Goal: Task Accomplishment & Management: Manage account settings

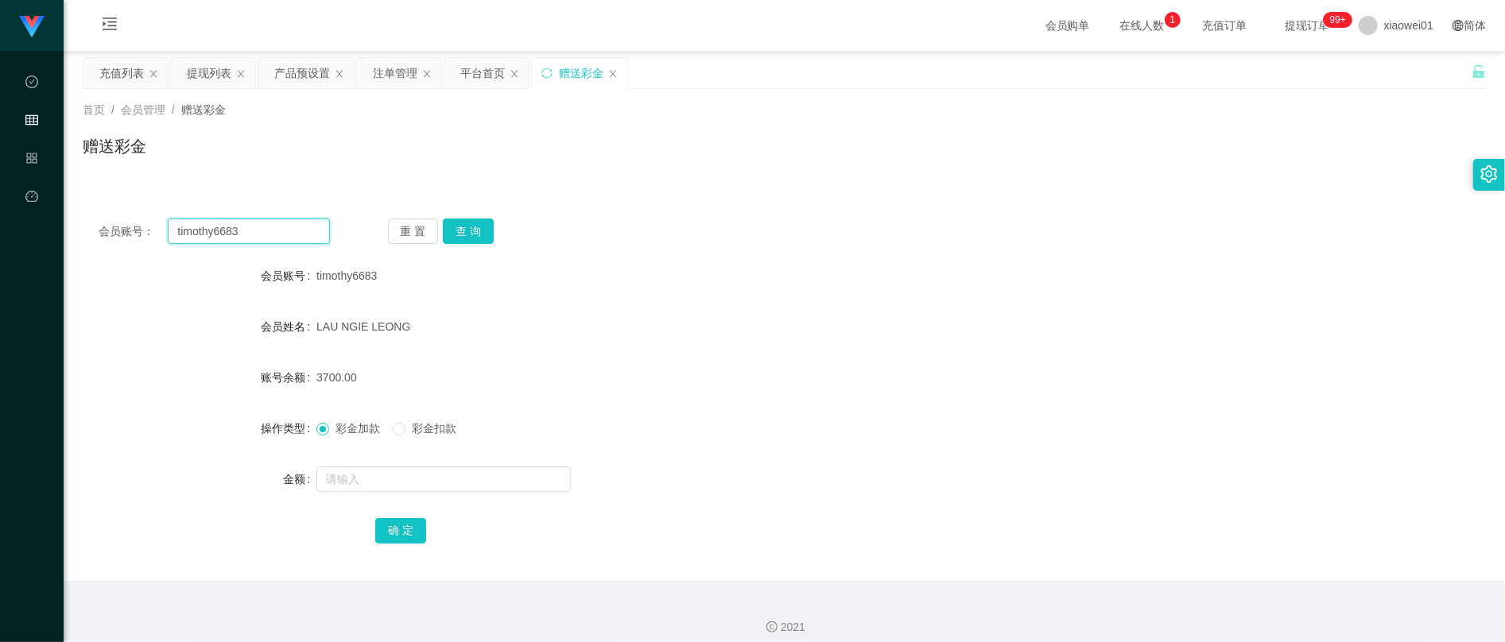
drag, startPoint x: 264, startPoint y: 232, endPoint x: 67, endPoint y: 205, distance: 199.0
click at [0, 204] on html "工作台代理端 数据中心 会员管理 产品管理 平台首页 保存配置 重置配置 整体风格设置 主题色 导航设置 内容区域宽度 定宽 固定Header 固定侧边栏 其…" at bounding box center [752, 321] width 1505 height 642
paste input "sharon8821"
type input "sharon8821"
click at [469, 229] on button "查 询" at bounding box center [468, 231] width 51 height 25
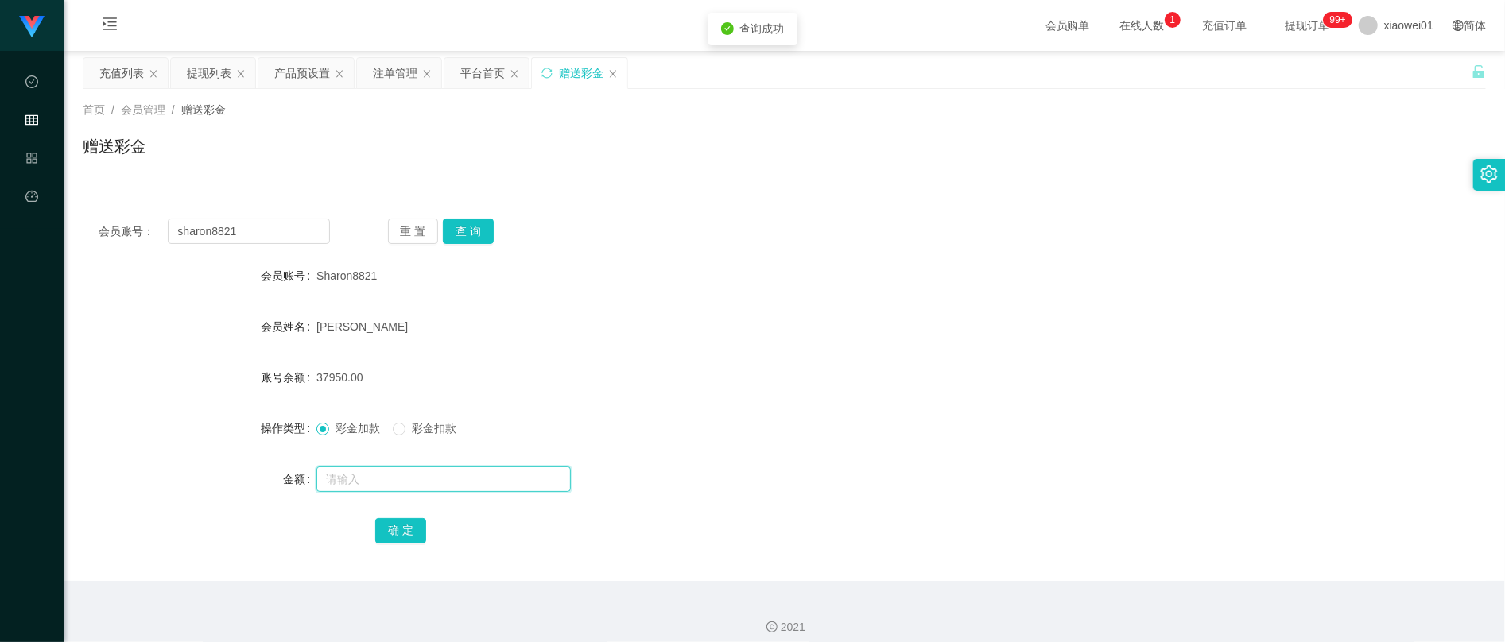
click at [461, 488] on input "text" at bounding box center [443, 479] width 254 height 25
type input "7200"
click at [413, 526] on button "确 定" at bounding box center [400, 530] width 51 height 25
click at [389, 80] on div "注单管理" at bounding box center [395, 73] width 45 height 30
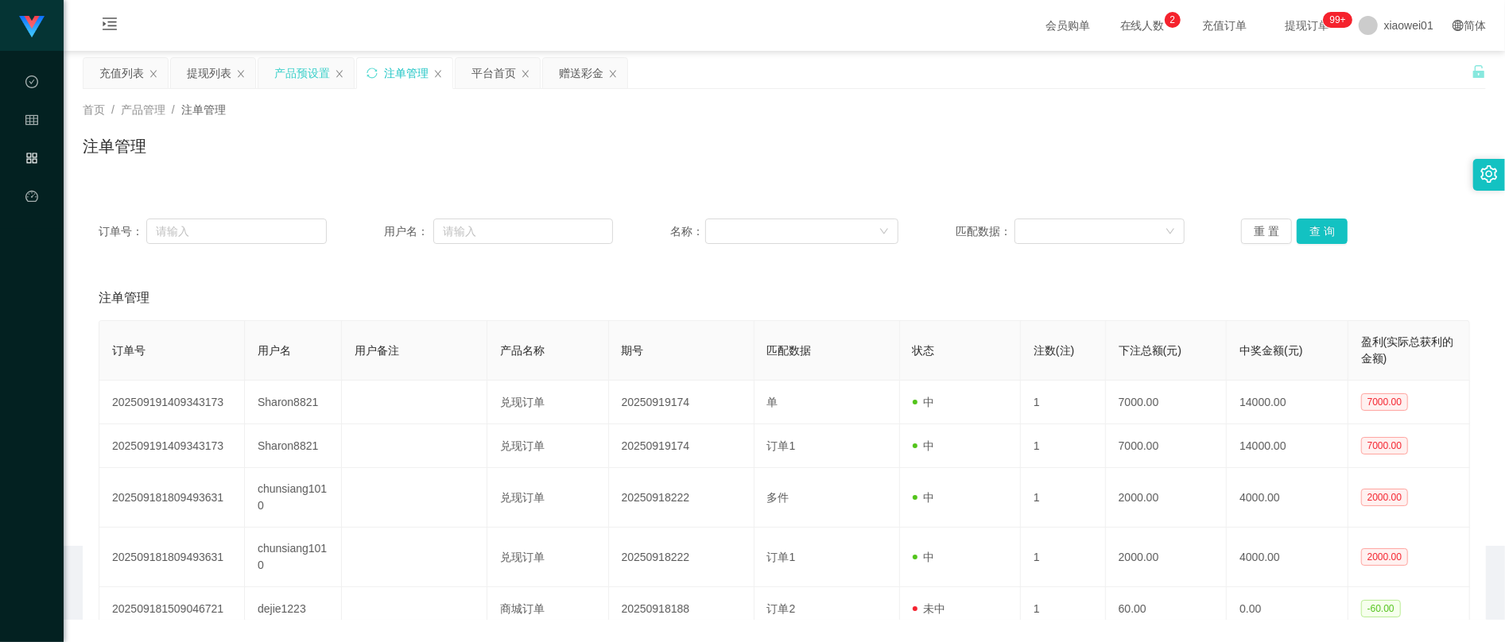
click at [304, 83] on div "产品预设置" at bounding box center [302, 73] width 56 height 30
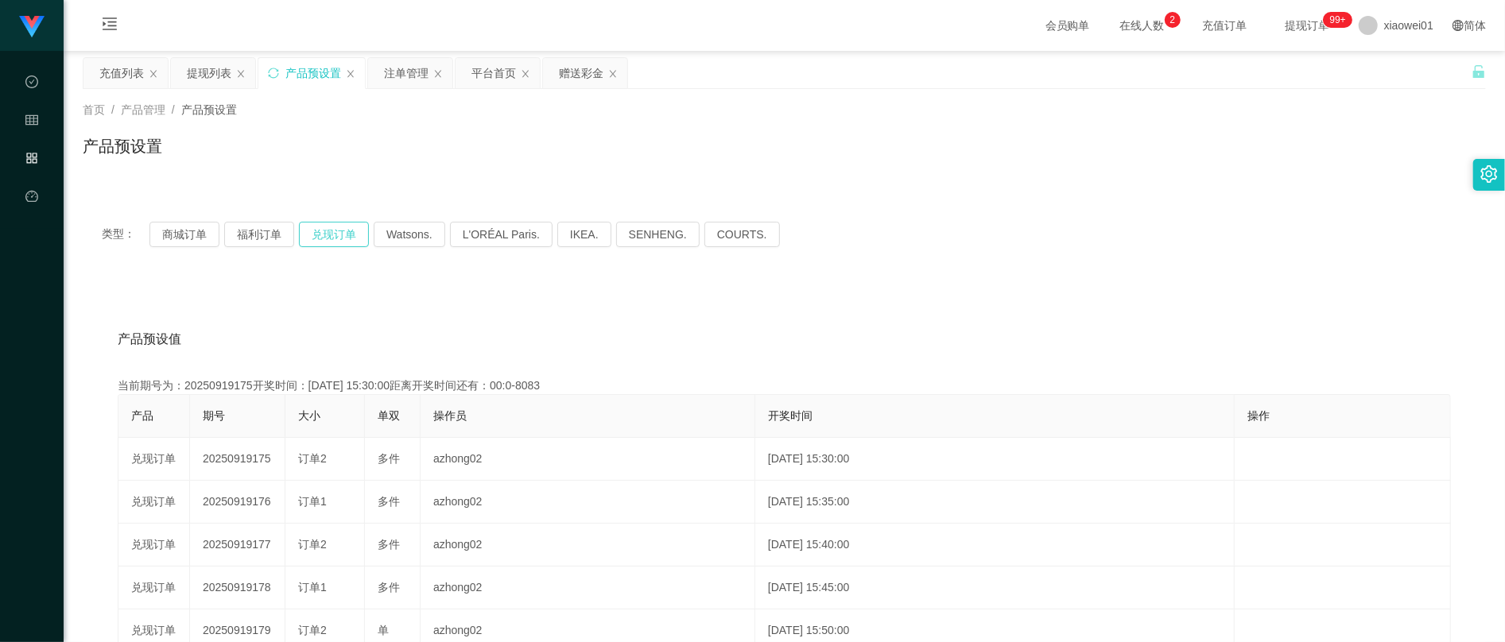
click at [343, 239] on button "兑现订单" at bounding box center [334, 234] width 70 height 25
click at [879, 360] on div "产品预设值 添加期号" at bounding box center [784, 339] width 1333 height 45
click at [323, 235] on button "兑现订单" at bounding box center [334, 234] width 70 height 25
click at [332, 230] on button "兑现订单" at bounding box center [334, 234] width 70 height 25
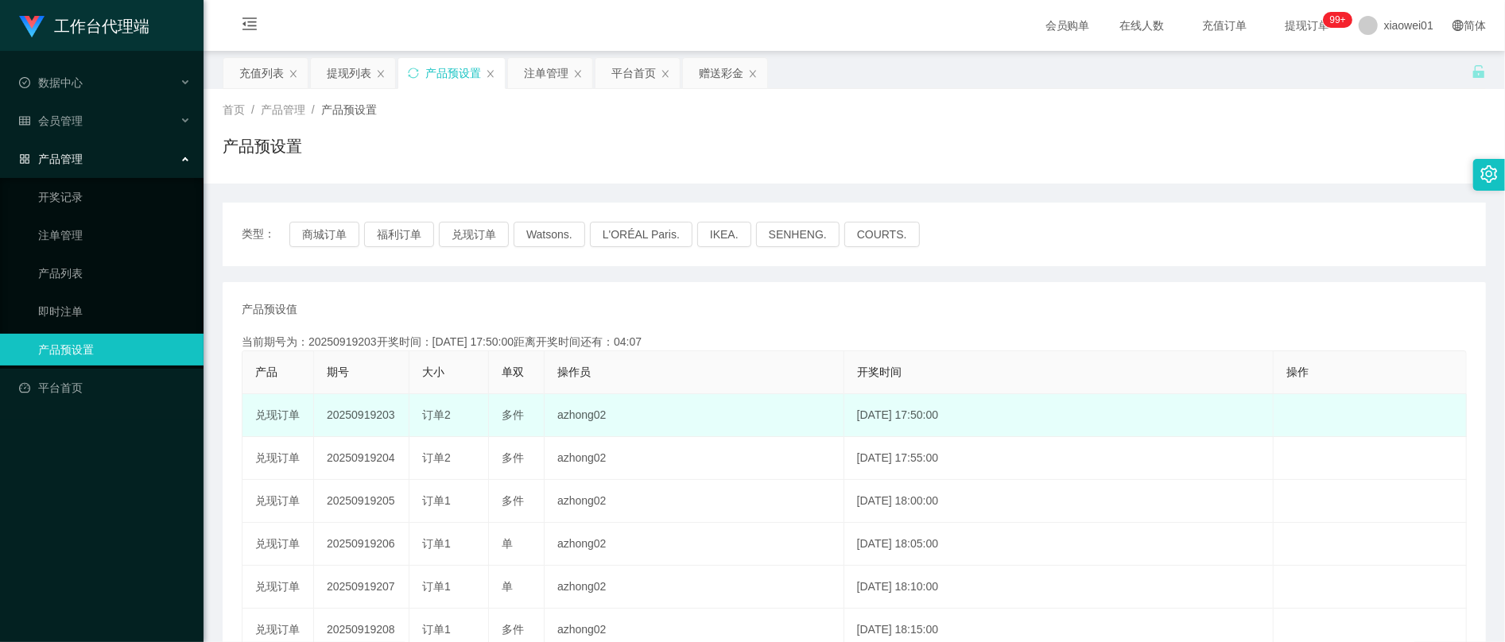
click at [359, 407] on td "20250919203" at bounding box center [361, 415] width 95 height 43
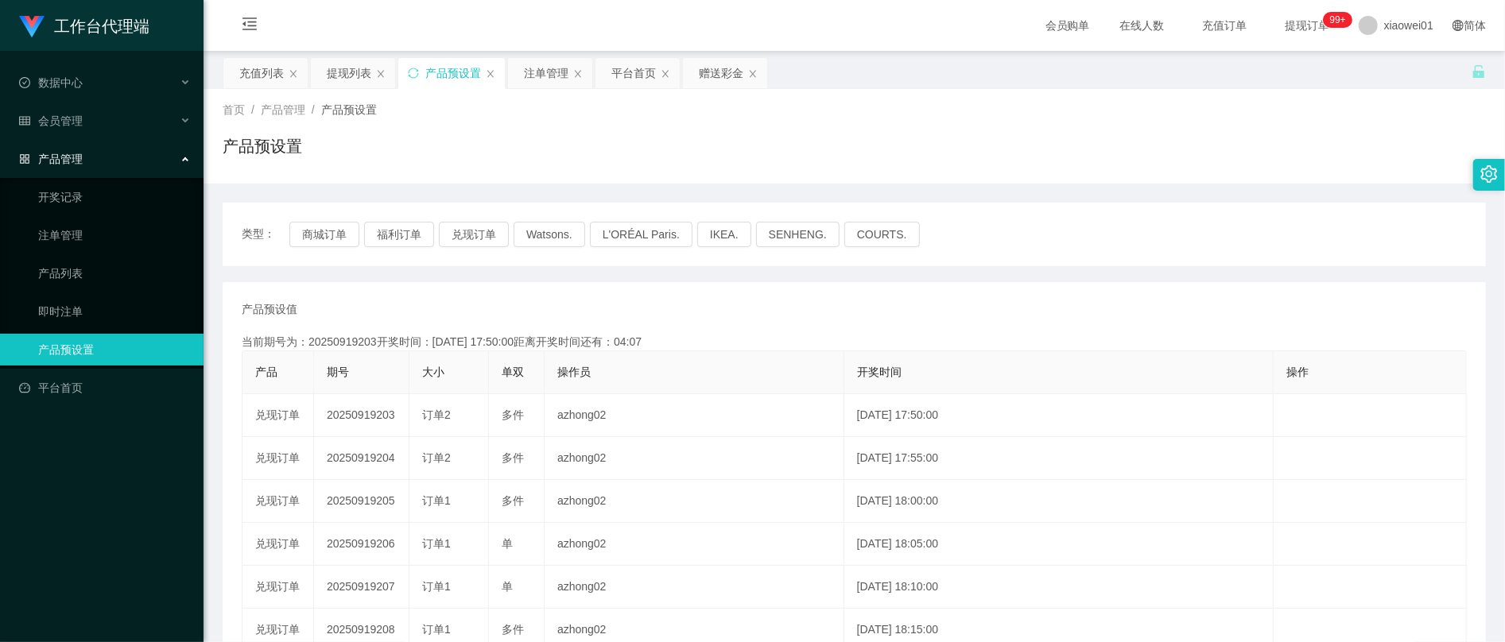
copy td "20250919203"
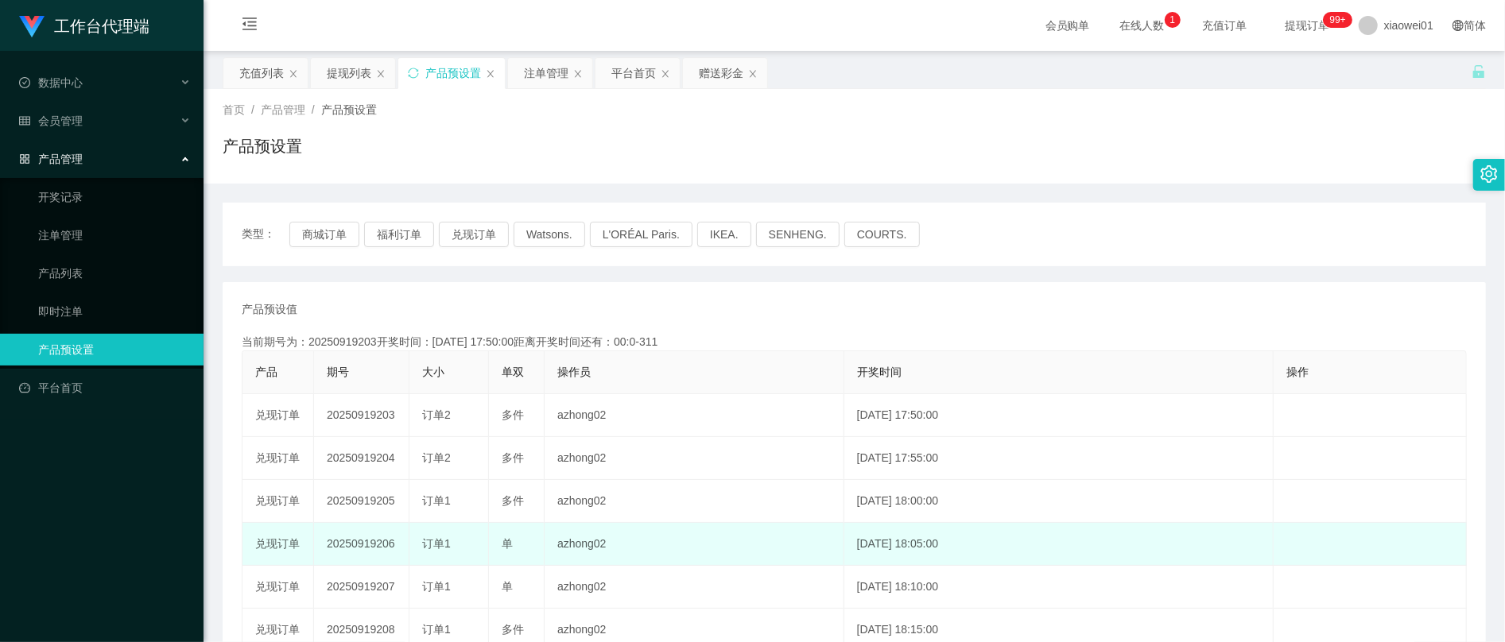
click at [1306, 539] on td "编 辑 限制投注" at bounding box center [1370, 544] width 193 height 43
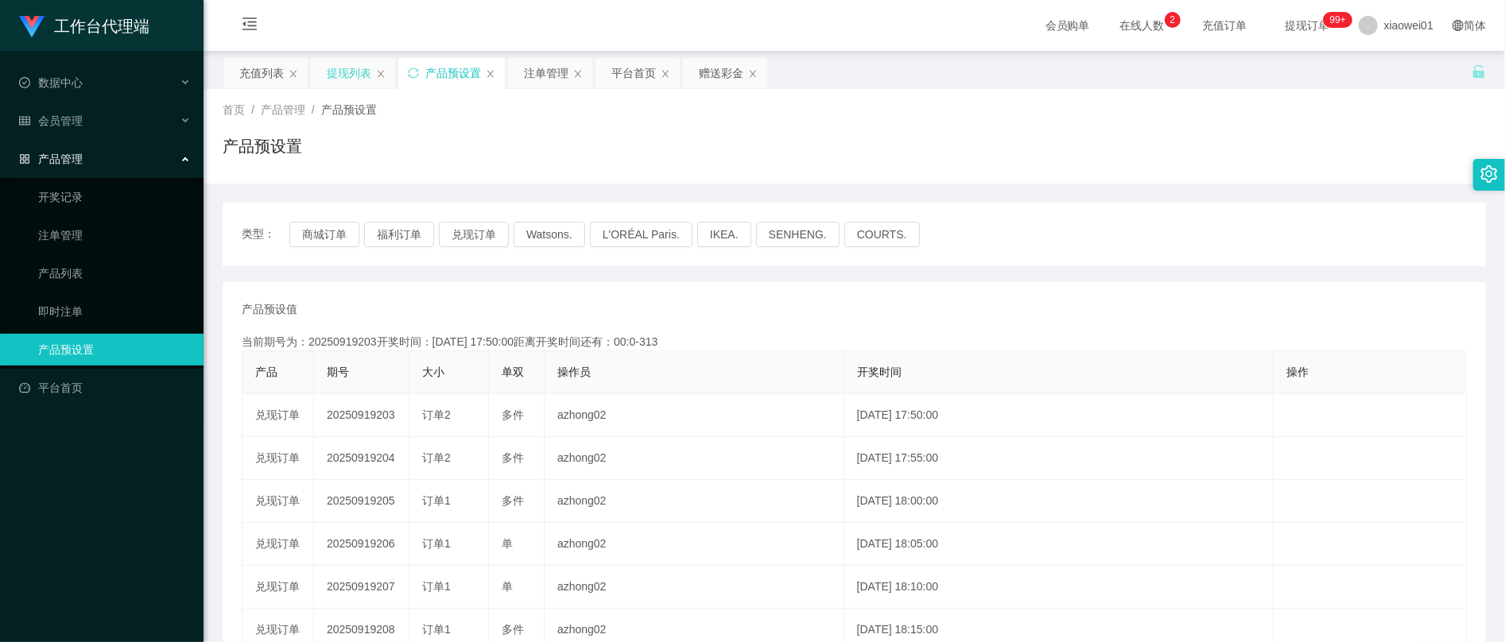
click at [364, 71] on div "提现列表" at bounding box center [349, 73] width 45 height 30
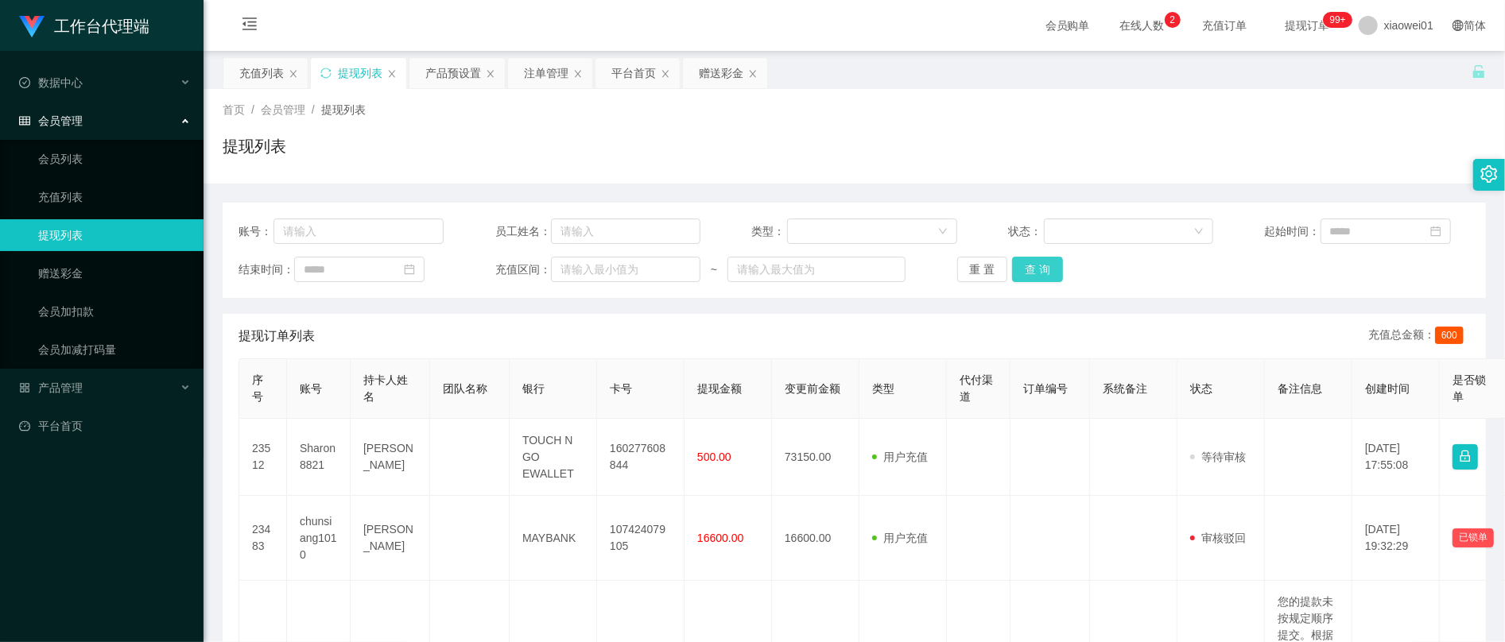
click at [1031, 275] on button "查 询" at bounding box center [1037, 269] width 51 height 25
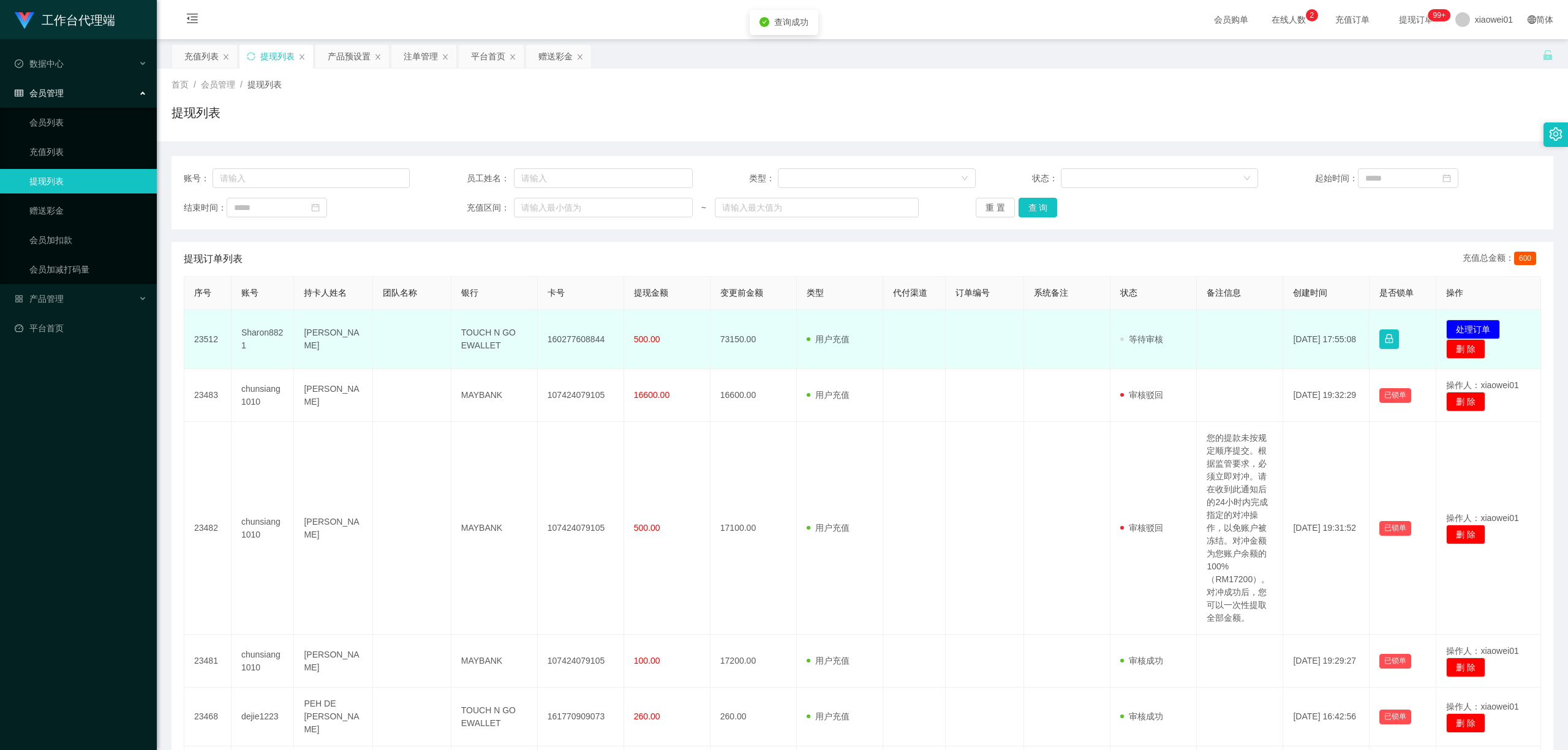
click at [584, 342] on td "160277608844" at bounding box center [581, 339] width 86 height 59
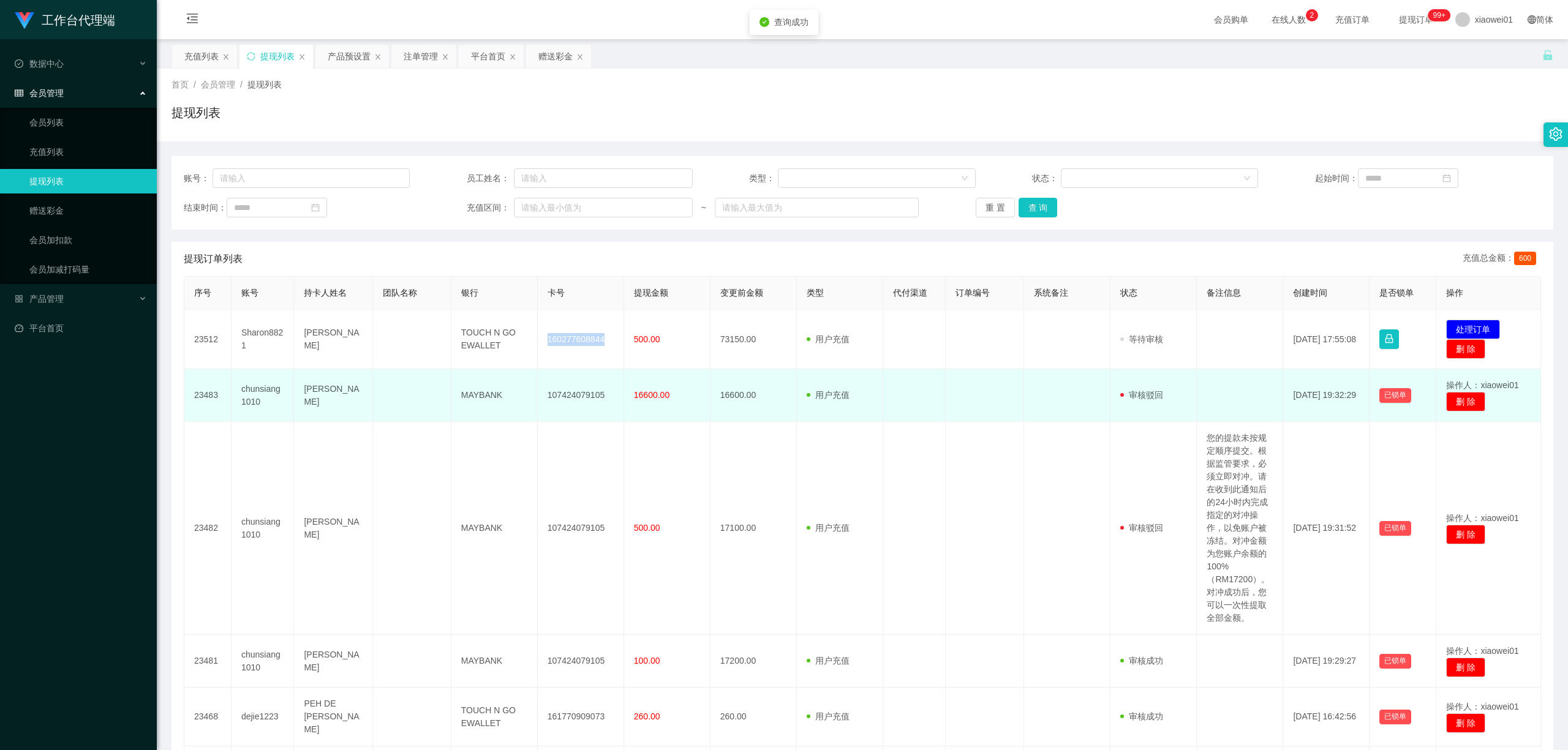
copy td "160277608844"
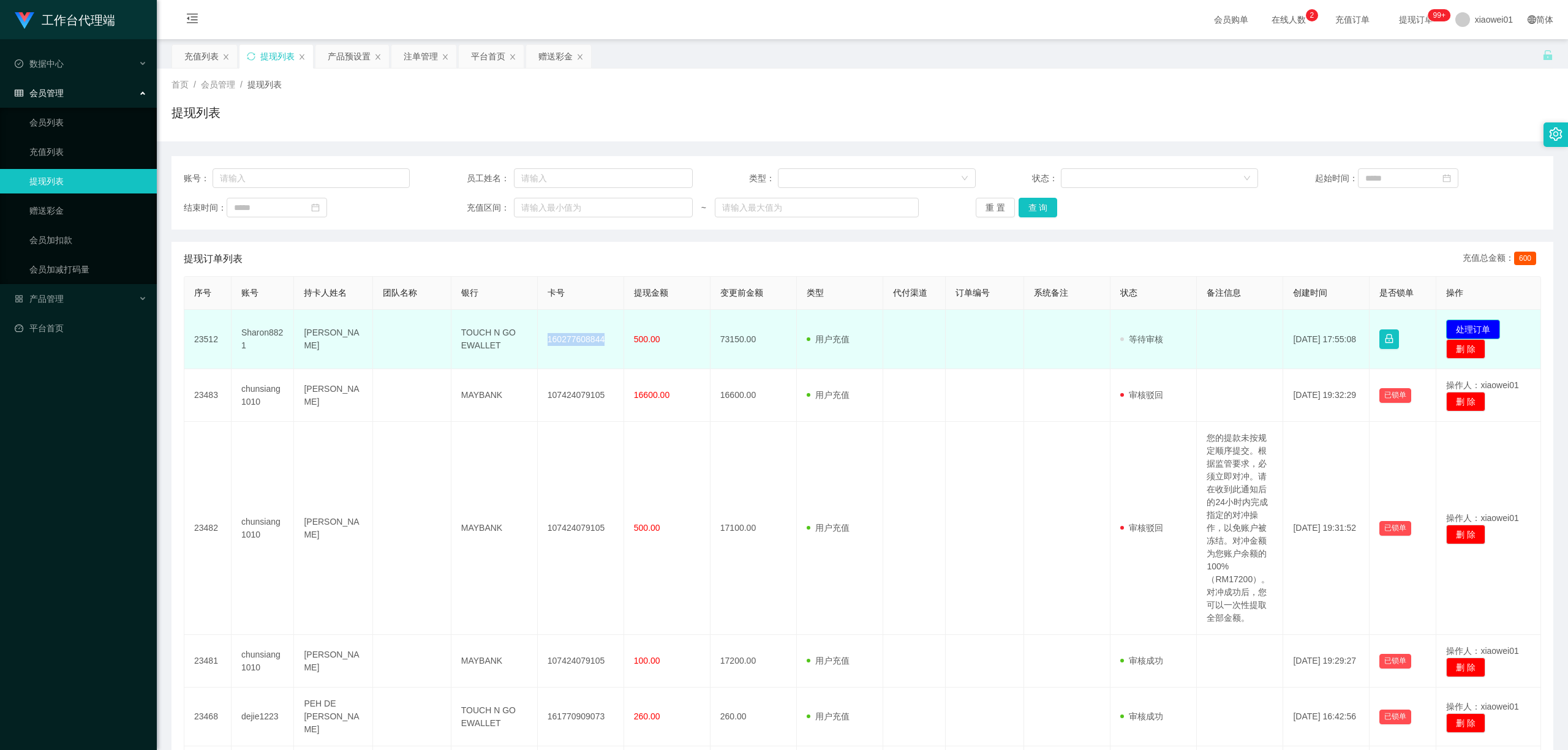
click at [1158, 329] on button "处理订单" at bounding box center [1473, 329] width 54 height 19
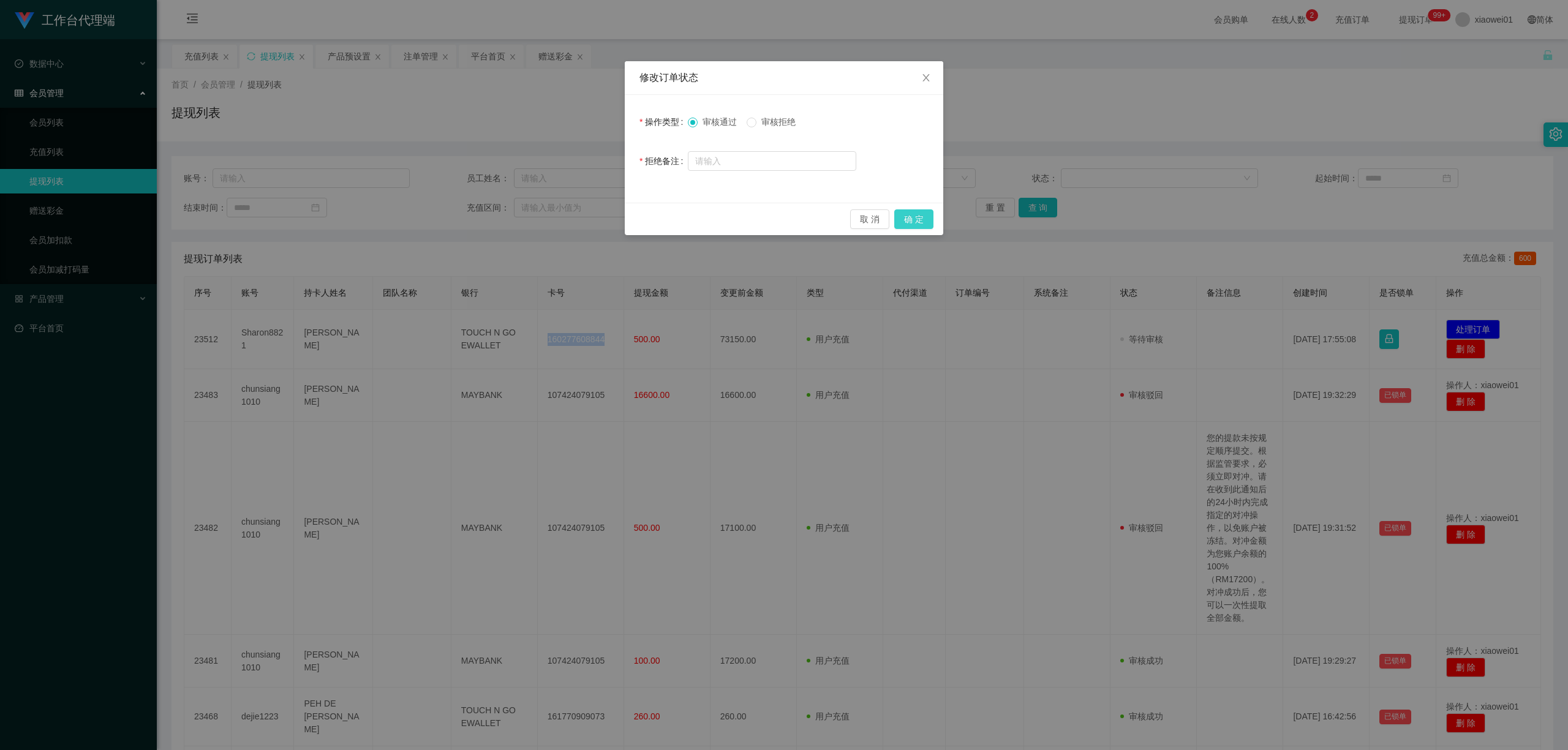
click at [911, 214] on button "确 定" at bounding box center [913, 219] width 39 height 19
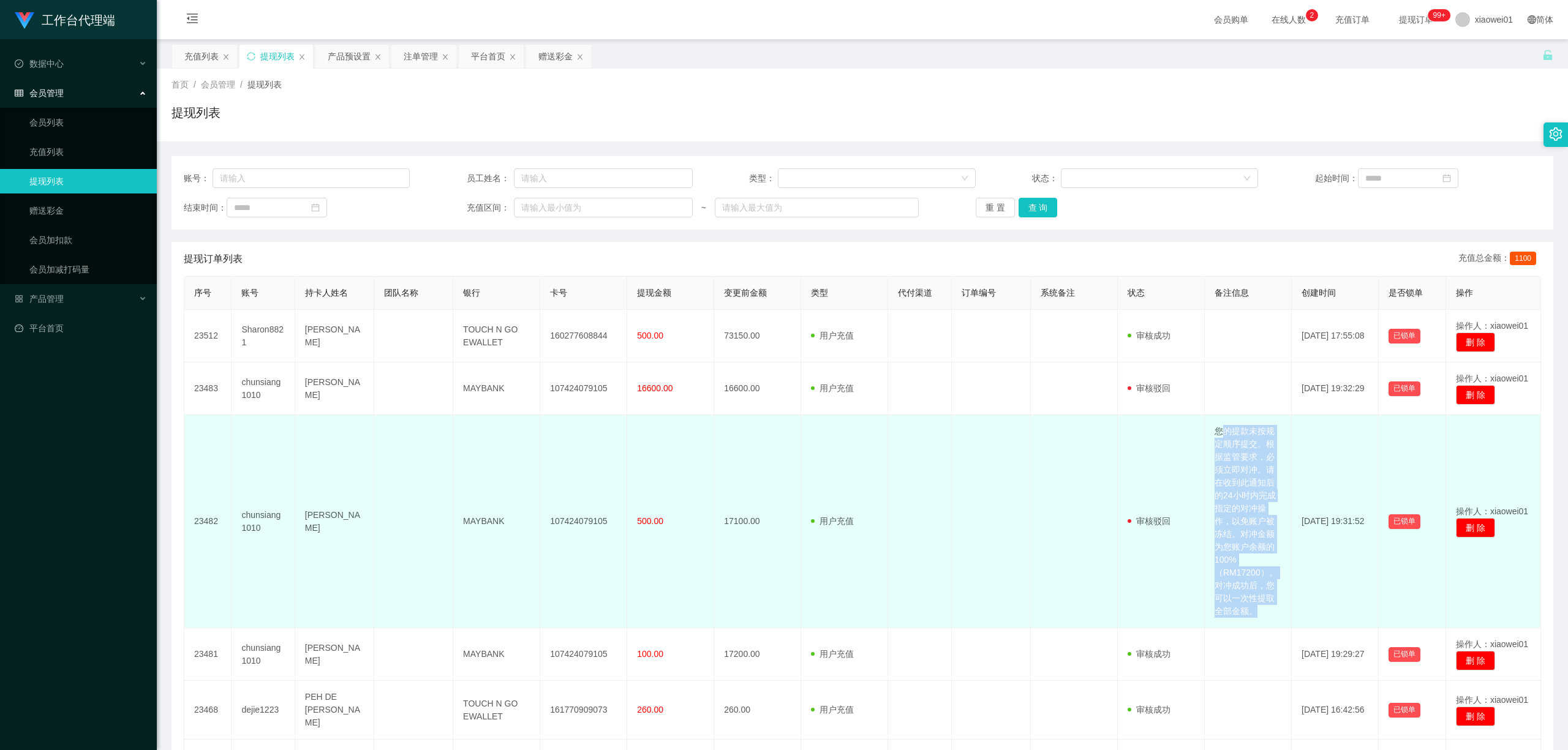
drag, startPoint x: 1215, startPoint y: 434, endPoint x: 1249, endPoint y: 624, distance: 193.0
click at [1158, 494] on td "您的提款未按规定顺序提交。根据监管要求，必须立即对冲。请在收到此通知后的24小时内完成指定的对冲操作，以免账户被冻结。对冲金额为您账户余额的100%（RM17…" at bounding box center [1248, 521] width 87 height 213
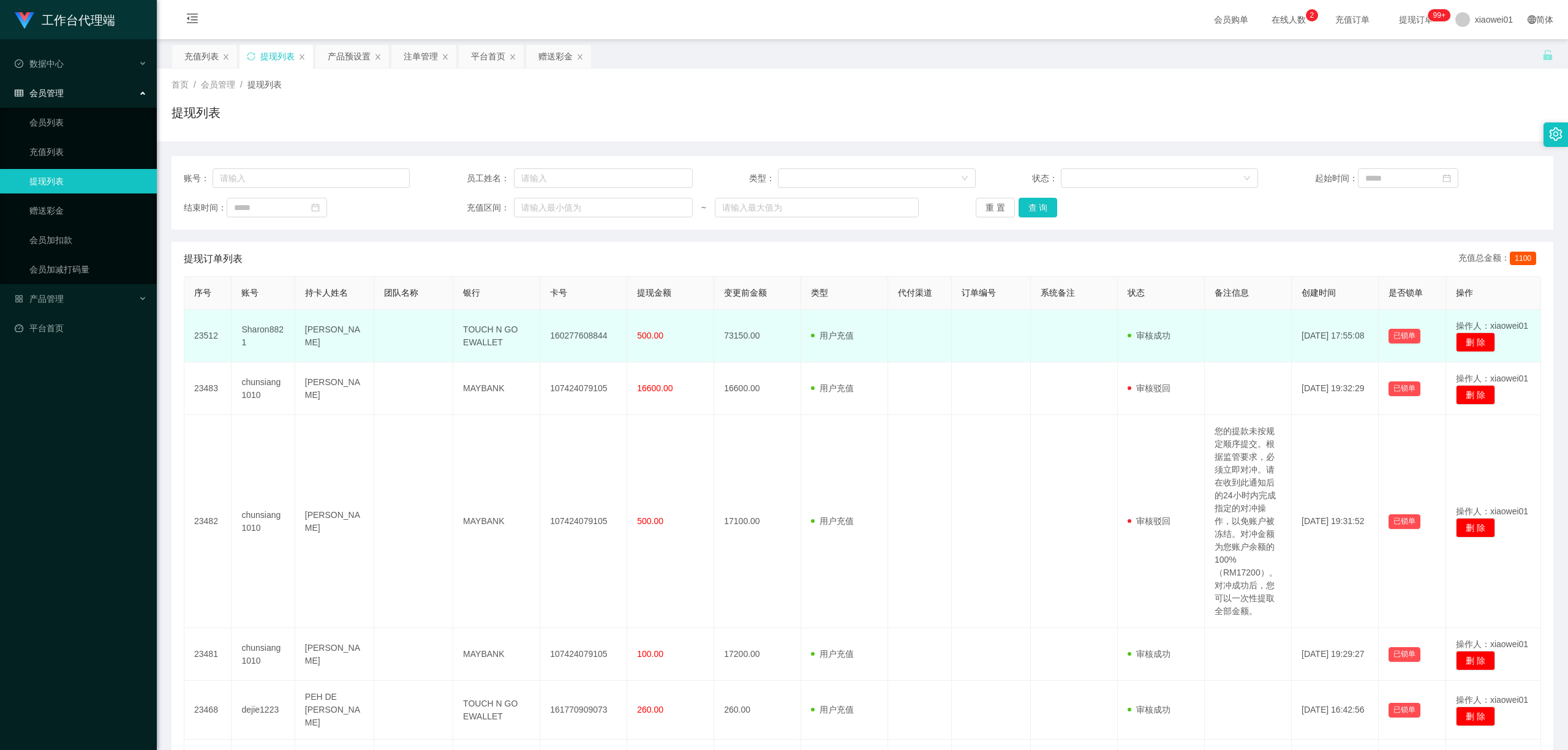
click at [337, 334] on td "[PERSON_NAME]" at bounding box center [334, 336] width 79 height 52
click at [251, 331] on td "Sharon8821" at bounding box center [263, 336] width 63 height 52
click at [251, 330] on td "Sharon8821" at bounding box center [263, 336] width 63 height 52
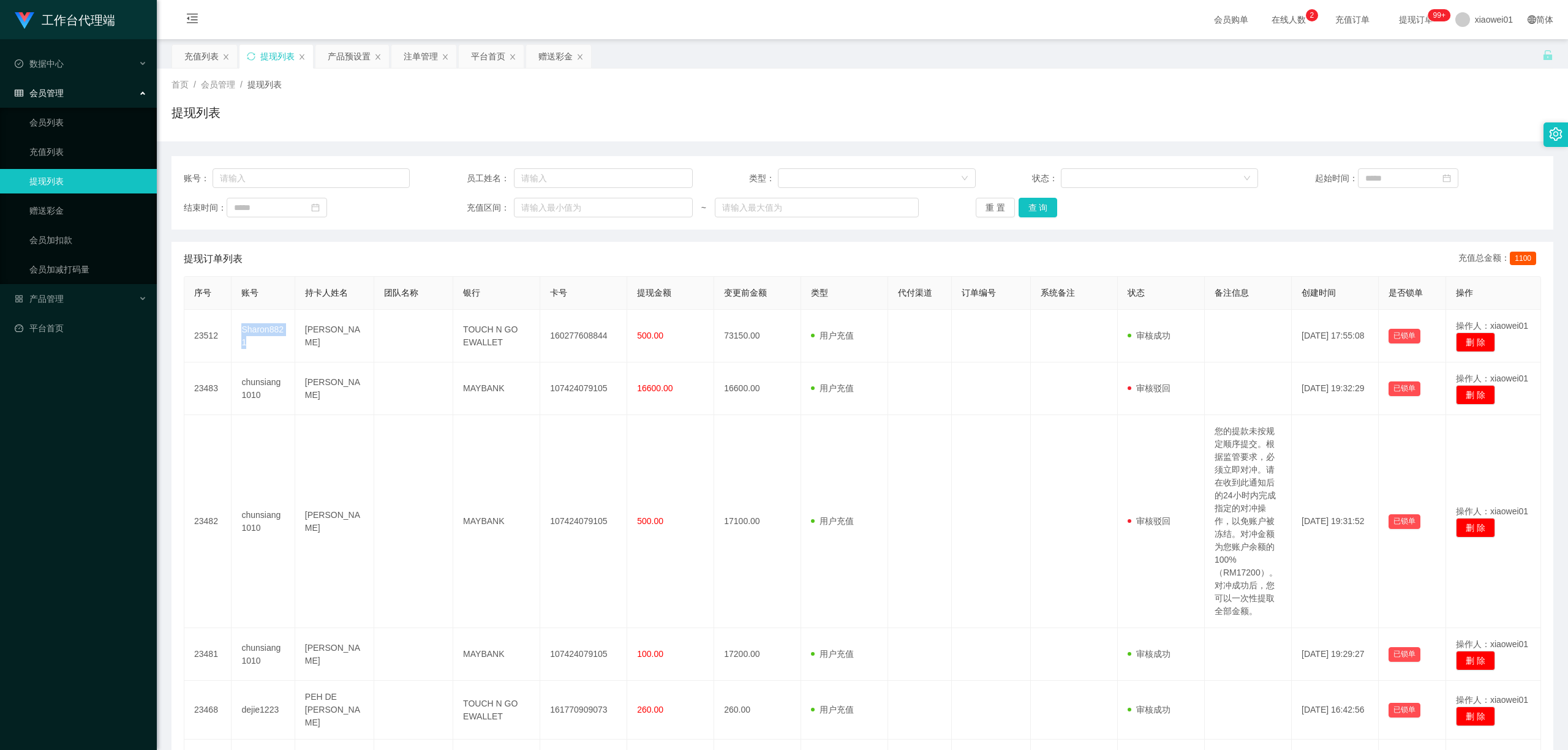
copy td "Sharon8821"
click at [565, 52] on div "赠送彩金" at bounding box center [555, 56] width 35 height 23
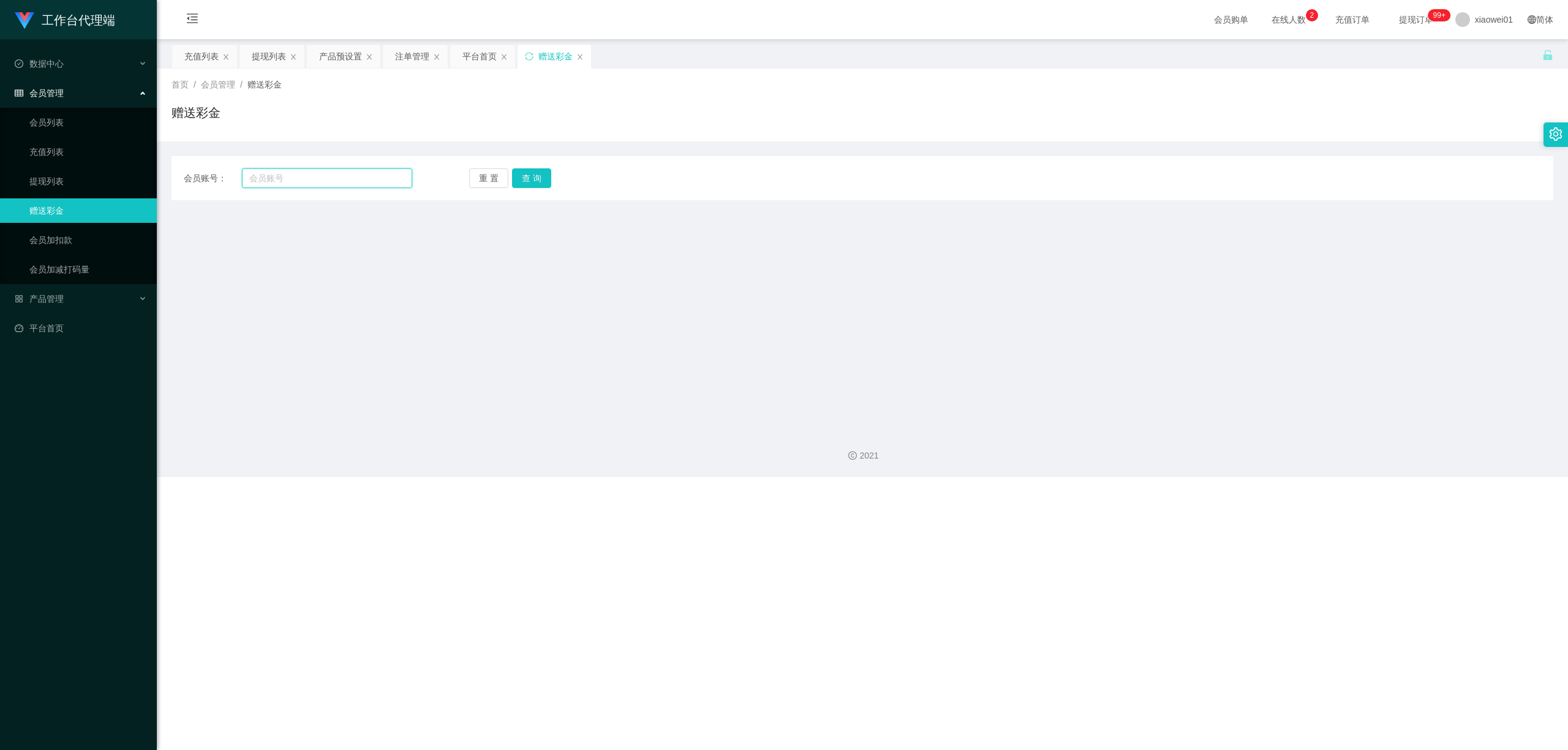
click at [370, 176] on input "text" at bounding box center [327, 178] width 170 height 19
click at [420, 62] on div "注单管理" at bounding box center [412, 56] width 35 height 23
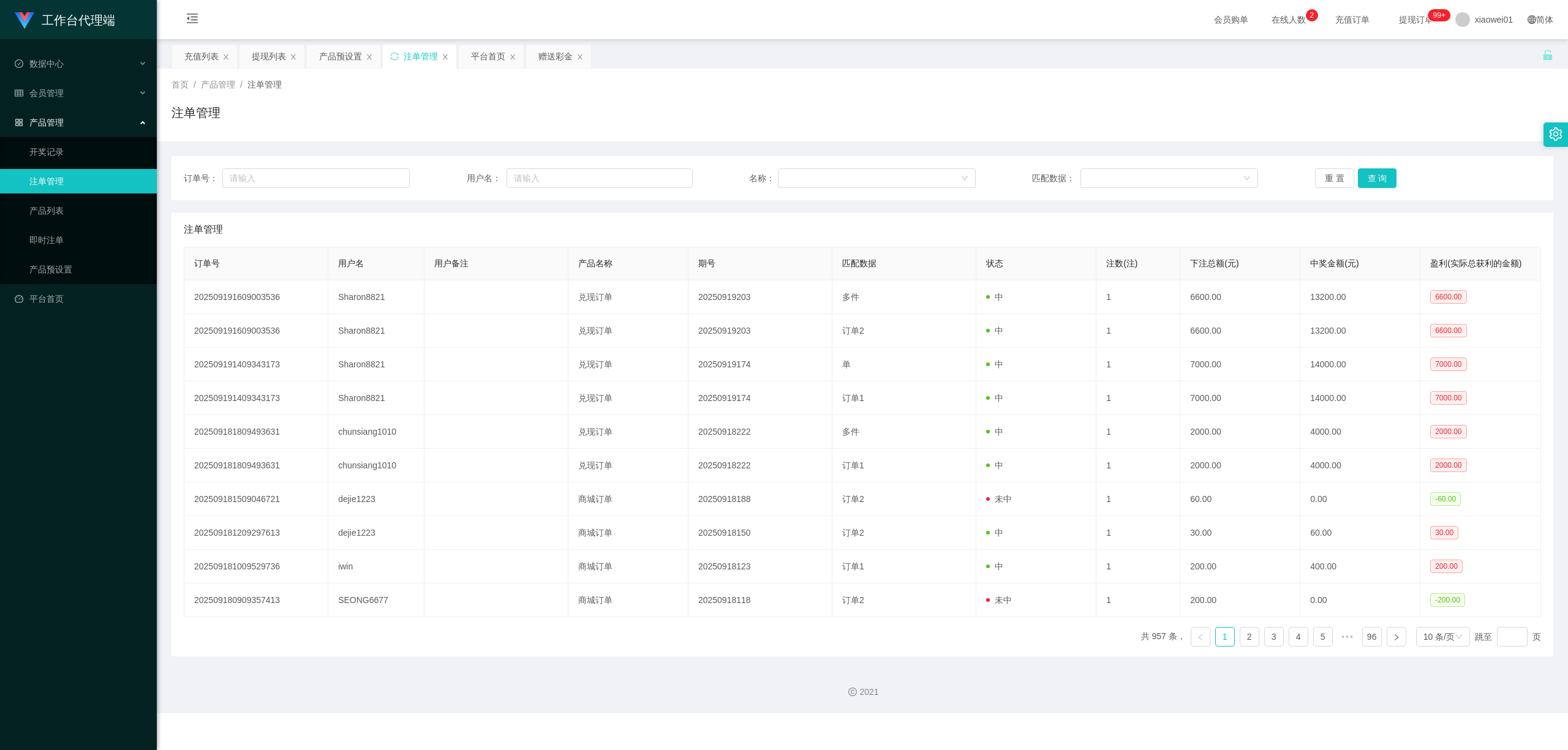
drag, startPoint x: 348, startPoint y: 56, endPoint x: 501, endPoint y: 123, distance: 167.0
click at [417, 142] on div "关闭左侧 关闭右侧 关闭其它 刷新页面 充值列表 提现列表 产品预设置 注单管理 平台首页 赠送彩金 首页 / 产品管理 / 注单管理 / 注单管理 订单号：…" at bounding box center [863, 350] width 1382 height 612
click at [256, 55] on div "提现列表" at bounding box center [269, 56] width 35 height 23
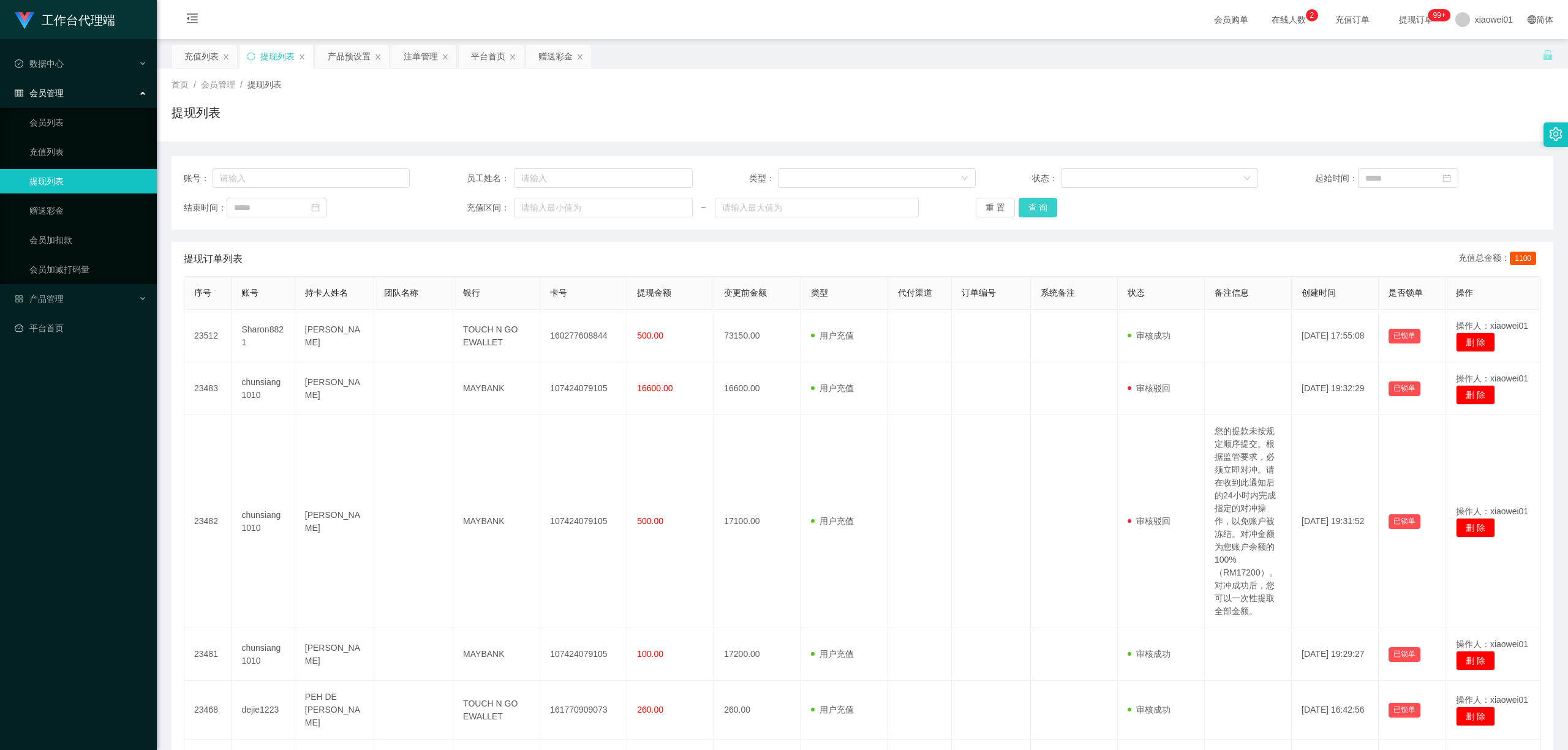
click at [1029, 209] on button "查 询" at bounding box center [1037, 207] width 39 height 19
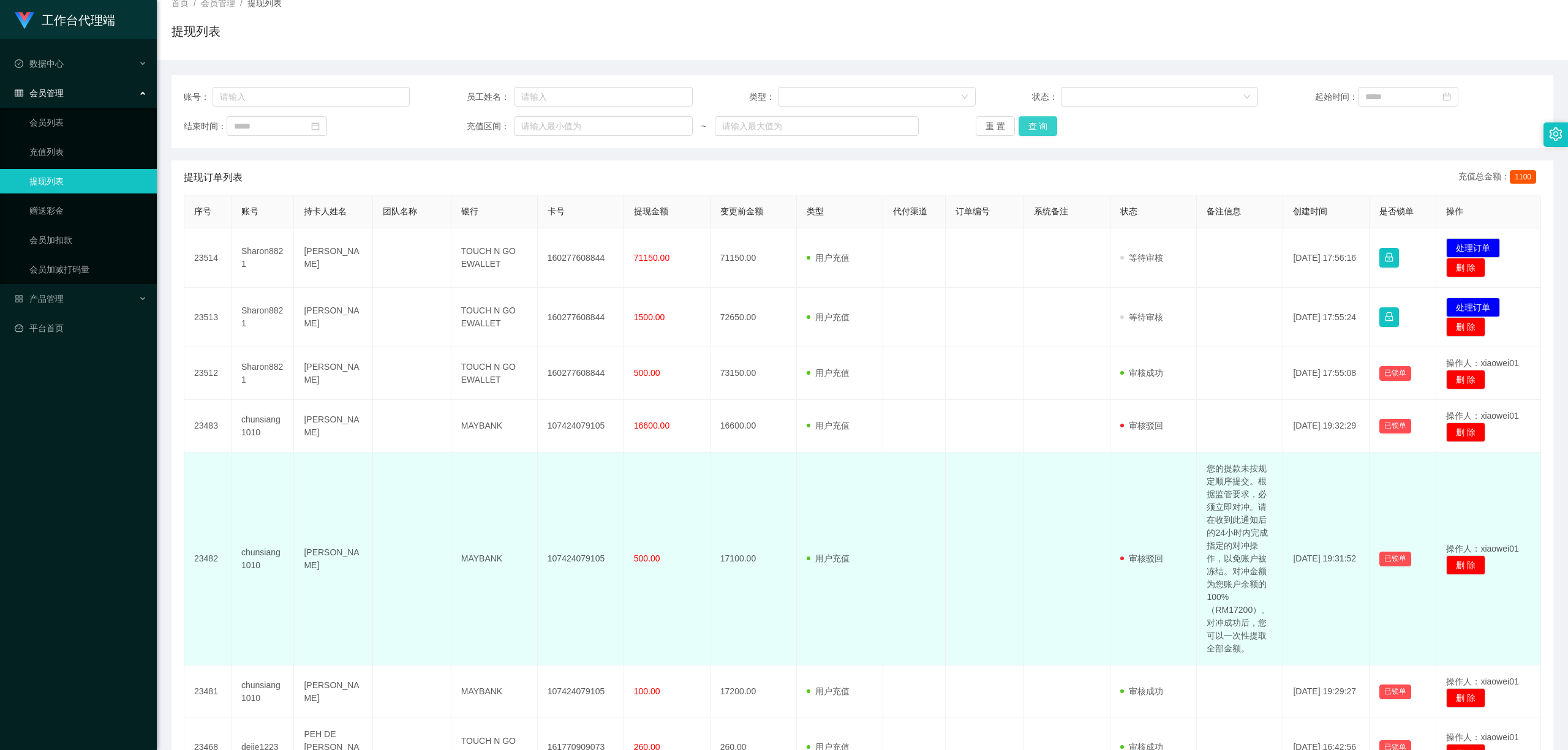
scroll to position [245, 0]
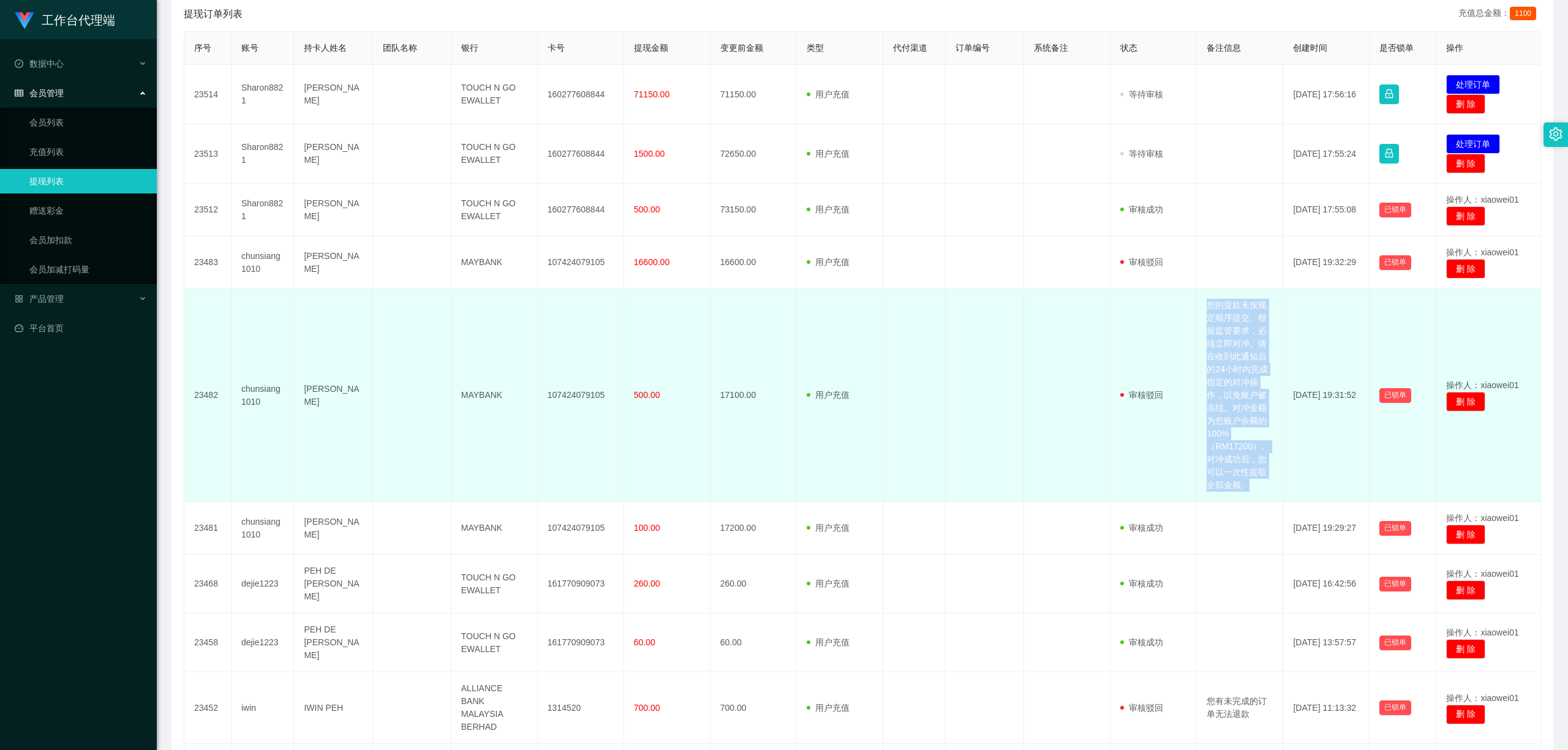
drag, startPoint x: 1201, startPoint y: 310, endPoint x: 1248, endPoint y: 480, distance: 176.4
click at [1158, 480] on td "您的提款未按规定顺序提交。根据监管要求，必须立即对冲。请在收到此通知后的24小时内完成指定的对冲操作，以免账户被冻结。对冲金额为您账户余额的100%（RM17…" at bounding box center [1240, 395] width 86 height 213
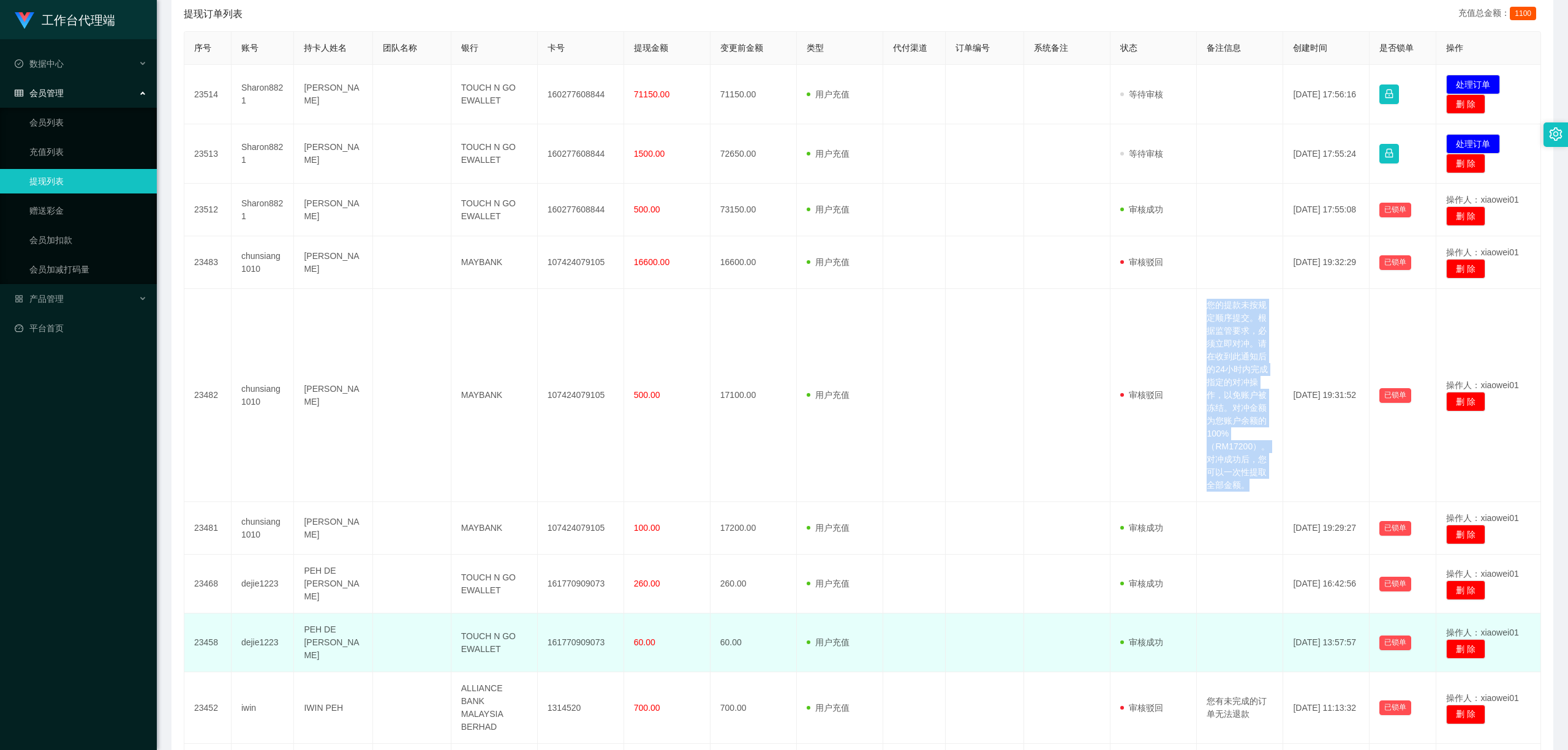
copy td "您的提款未按规定顺序提交。根据监管要求，必须立即对冲。请在收到此通知后的24小时内完成指定的对冲操作，以免账户被冻结。对冲金额为您账户余额的100%（RM17…"
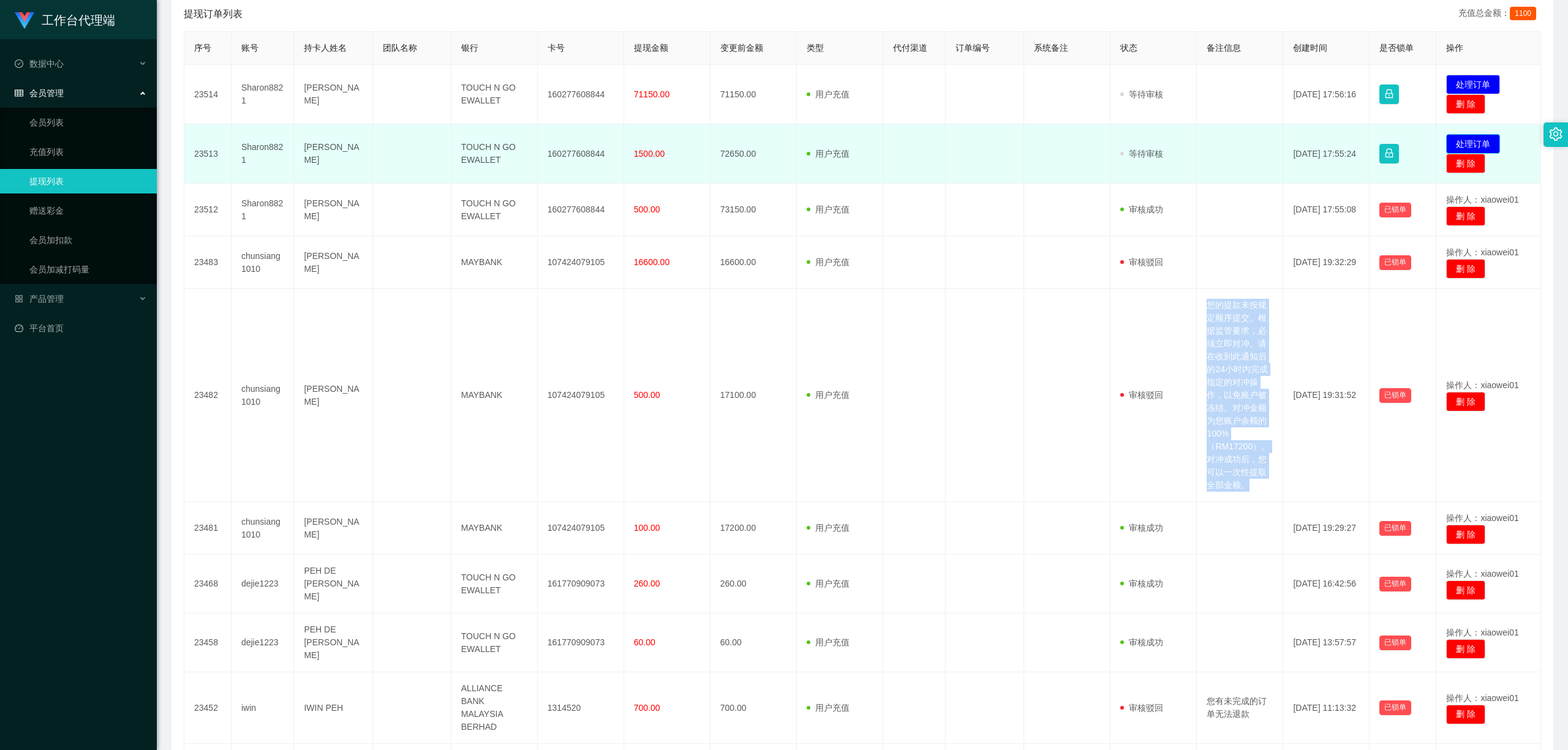
click at [1158, 151] on button "处理订单" at bounding box center [1473, 143] width 54 height 19
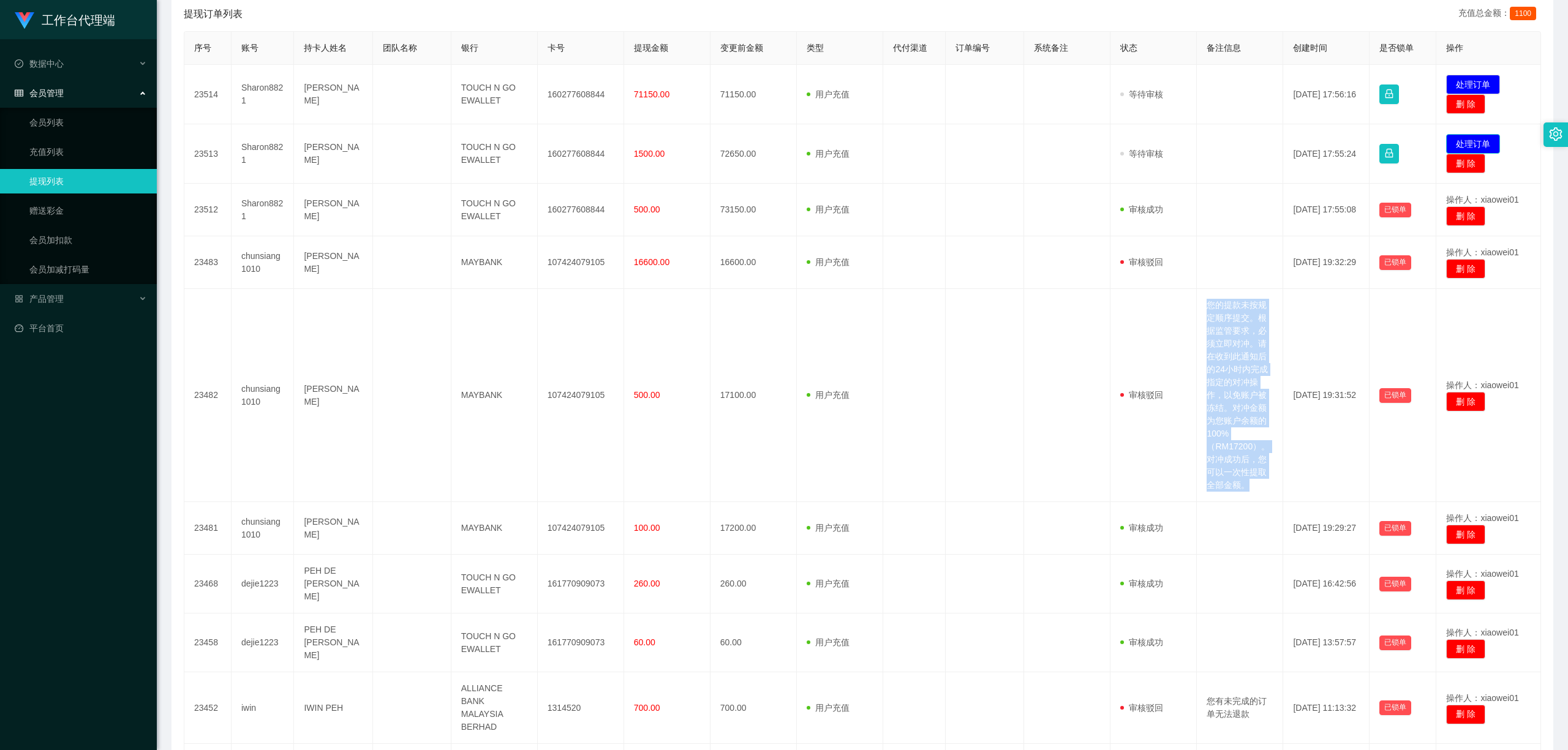
click at [1158, 135] on button "处理订单" at bounding box center [1473, 143] width 54 height 19
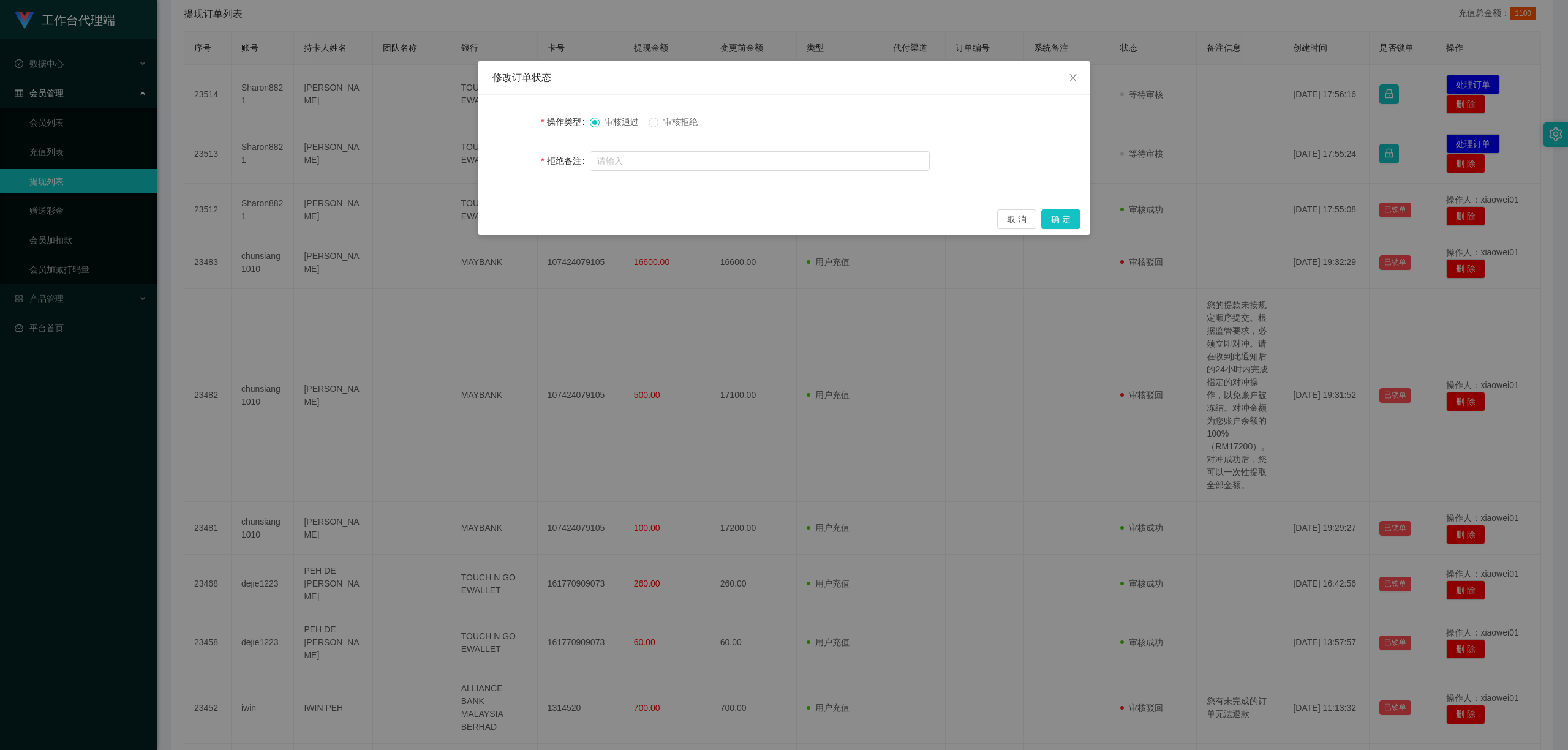
click at [668, 127] on span "审核拒绝" at bounding box center [680, 122] width 44 height 10
click at [679, 145] on form "操作类型 审核通过 审核拒绝 拒绝备注" at bounding box center [783, 141] width 583 height 64
click at [689, 150] on div at bounding box center [759, 161] width 340 height 25
click at [696, 176] on div "操作类型 审核通过 审核拒绝 拒绝备注" at bounding box center [783, 149] width 612 height 108
click at [695, 163] on input "text" at bounding box center [759, 160] width 340 height 19
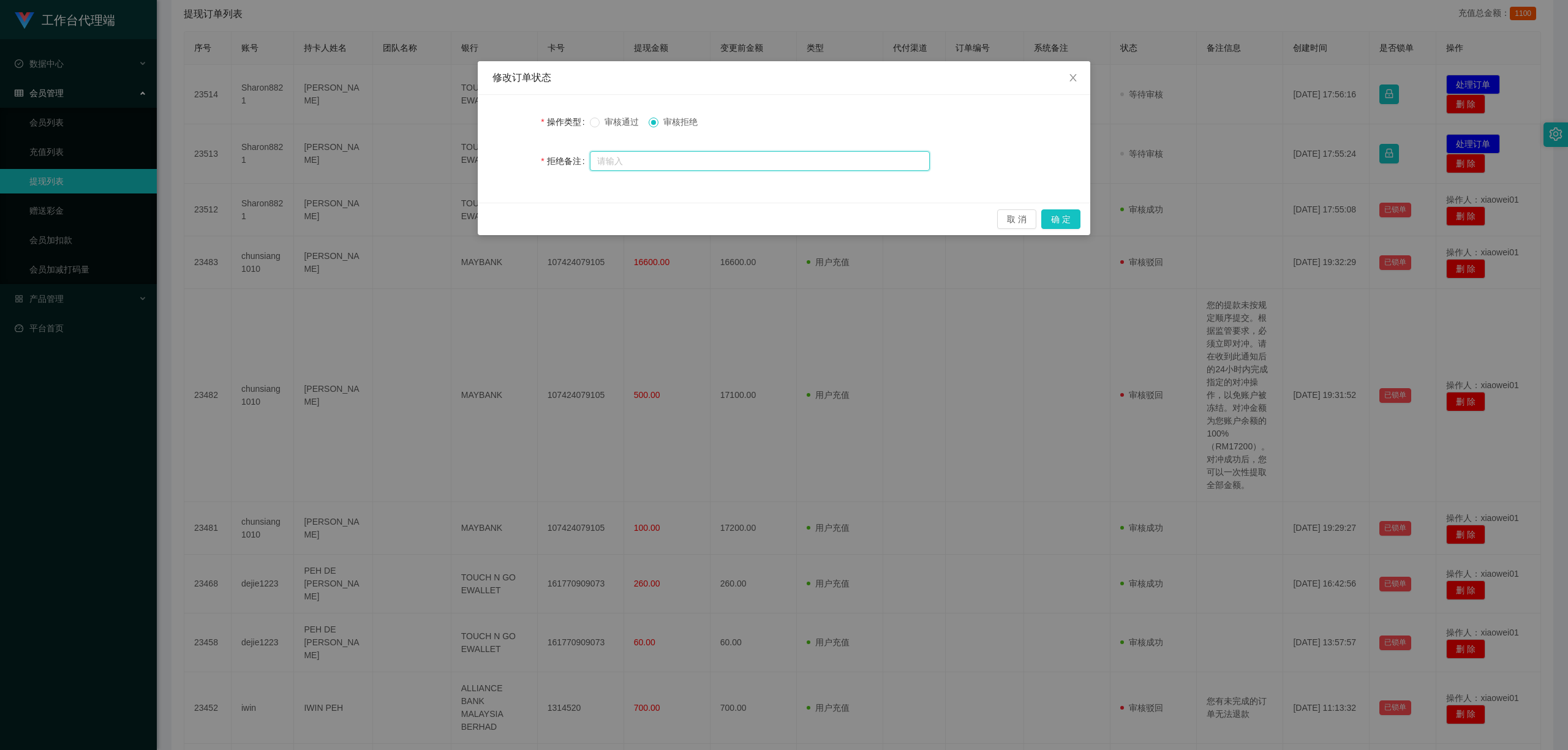
paste input "您的提款未按规定顺序提交。根据监管要求，必须立即对冲。请在收到此通知后的24小时内完成指定的对冲操作，以免账户被冻结。对冲金额为您账户余额的100%（RM17…"
click at [1077, 82] on icon "图标: close" at bounding box center [1073, 78] width 10 height 10
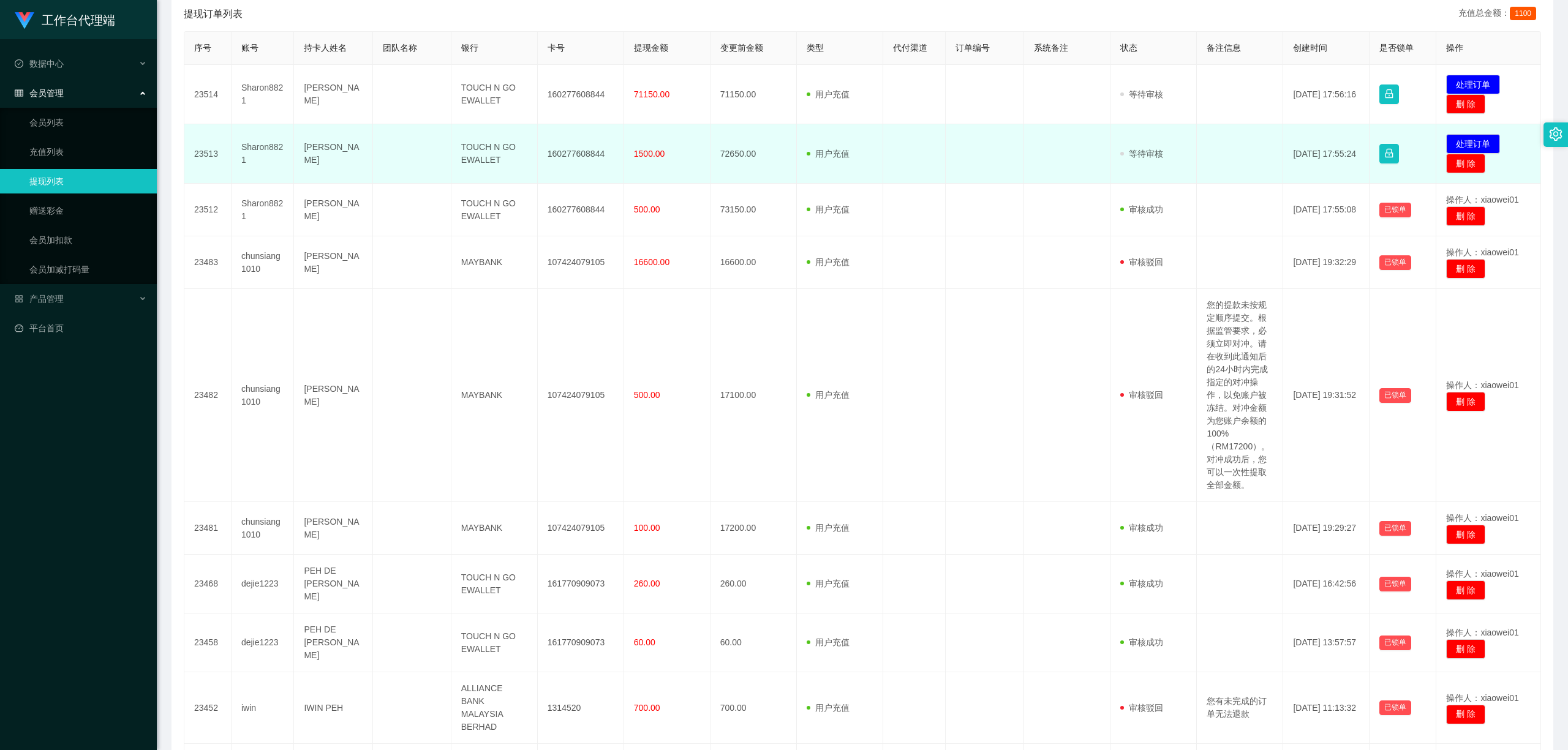
click at [1158, 133] on td "发起代付 处理订单 删 除" at bounding box center [1489, 153] width 105 height 59
click at [1158, 139] on button "处理订单" at bounding box center [1473, 143] width 54 height 19
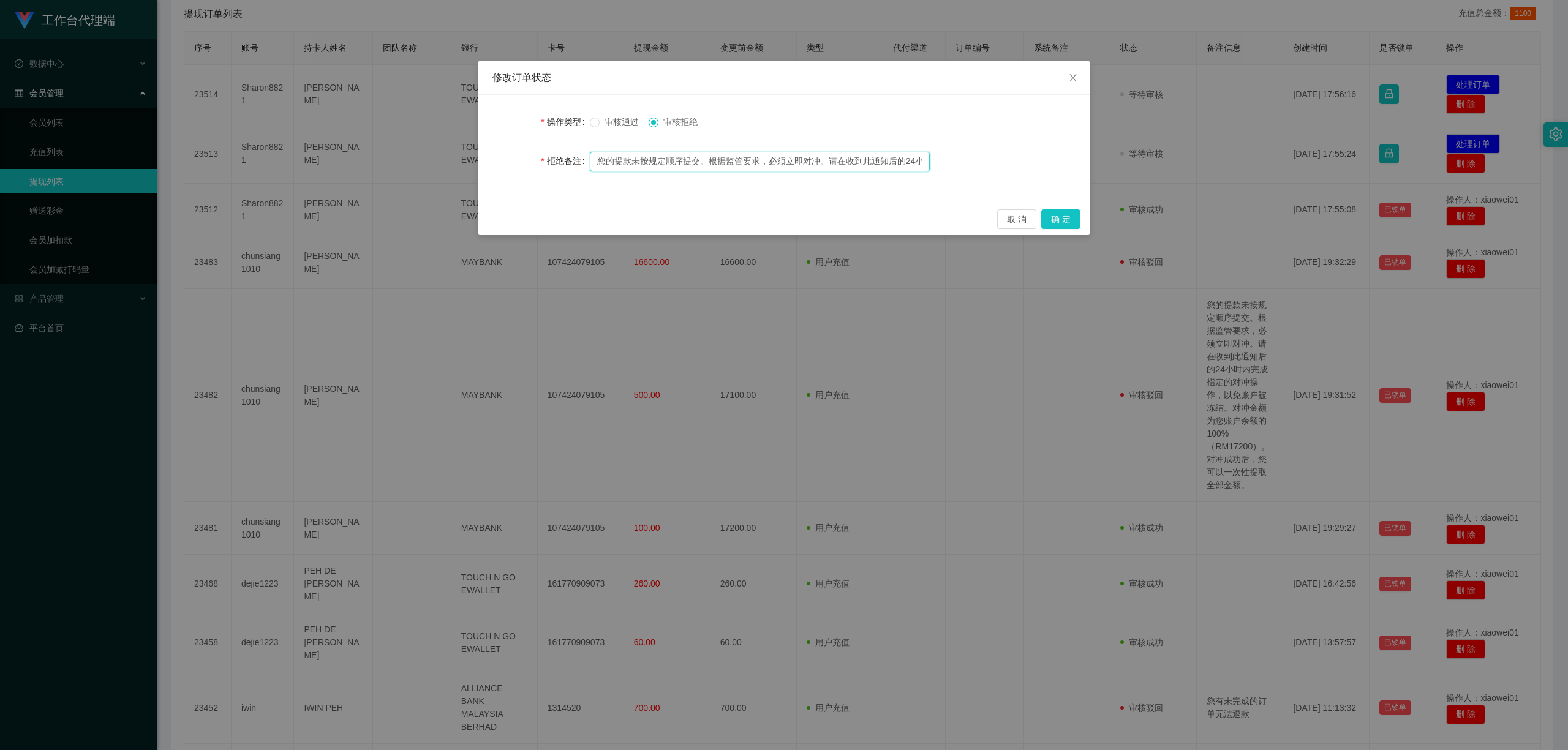
click at [878, 164] on input "您的提款未按规定顺序提交。根据监管要求，必须立即对冲。请在收到此通知后的24小时内完成指定的对冲操作，以免账户被冻结。对冲金额为您账户余额的100%（RM17…" at bounding box center [759, 161] width 340 height 19
drag, startPoint x: 823, startPoint y: 165, endPoint x: 1008, endPoint y: 169, distance: 185.0
click at [1008, 169] on div "拒绝备注 您的提款未按规定顺序提交。根据监管要求，必须立即对冲。请在收到此通知后的24小时内完成指定的对冲操作，以免账户被冻结。对冲金额为您账户余额的100%…" at bounding box center [783, 161] width 583 height 25
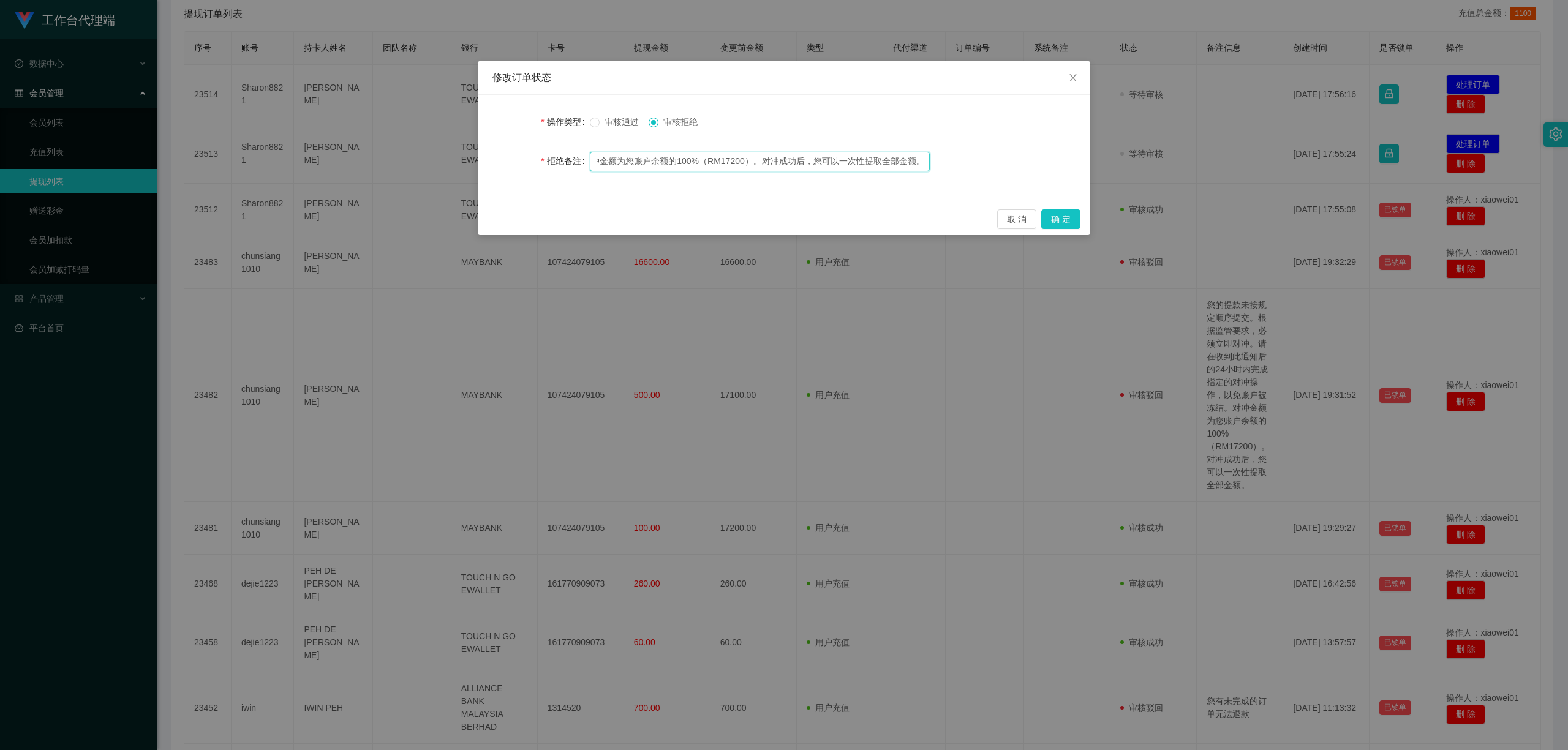
click at [809, 165] on input "您的提款未按规定顺序提交。根据监管要求，必须立即对冲。请在收到此通知后的24小时内完成指定的对冲操作，以免账户被冻结。对冲金额为您账户余额的100%（RM17…" at bounding box center [759, 161] width 340 height 19
click at [740, 160] on input "您的提款未按规定顺序提交。根据监管要求，必须立即对冲。请在收到此通知后的24小时内完成指定的对冲操作，以免账户被冻结。对冲金额为您账户余额的100%（RM17…" at bounding box center [759, 161] width 340 height 19
type input "您的提款未按规定顺序提交。根据监管要求，必须立即对冲。请在收到此通知后的24小时内完成指定的对冲操作，以免账户被冻结。对冲金额为您账户余额的100%（RM72…"
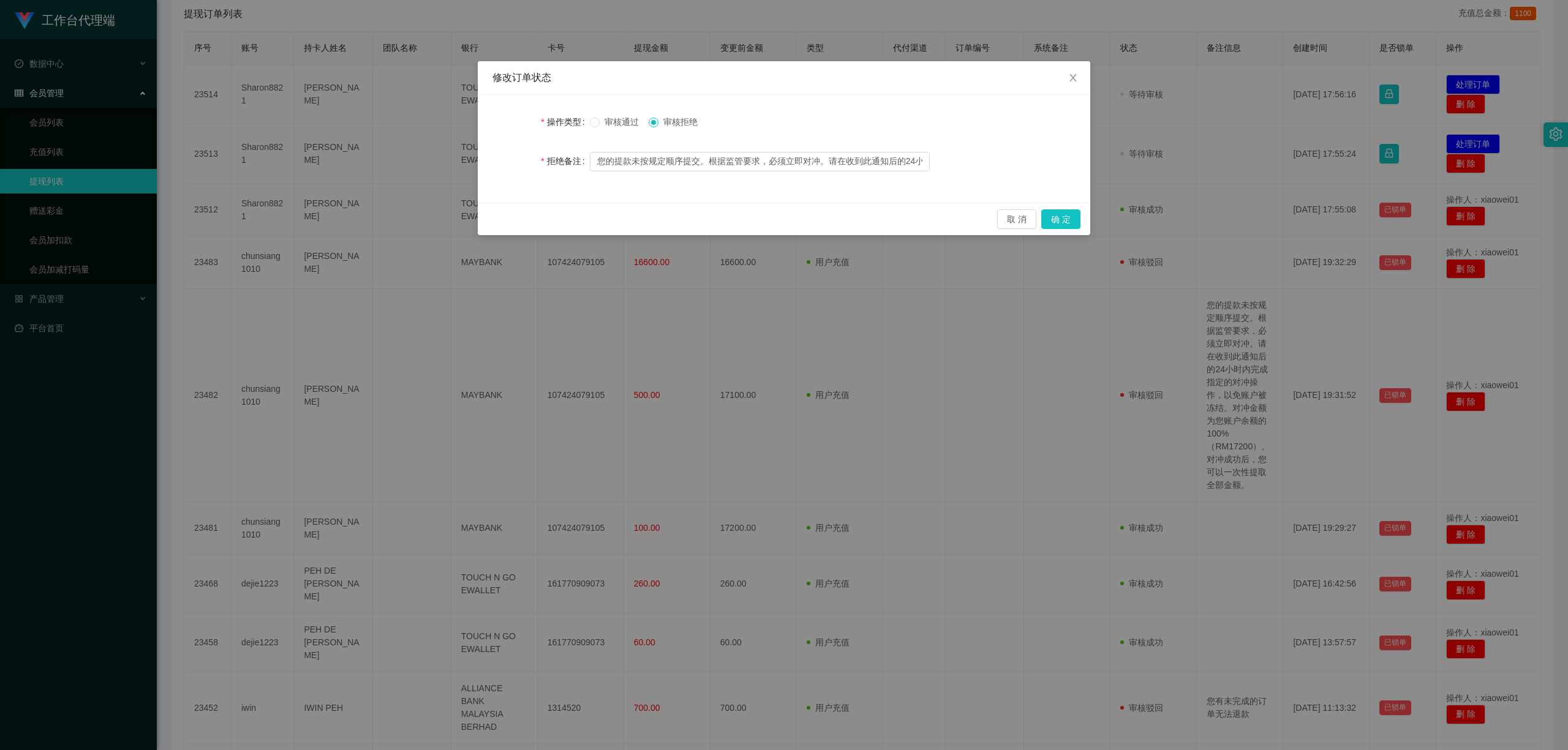
click at [975, 381] on div "修改订单状态 操作类型 审核通过 审核拒绝 拒绝备注 您的提款未按规定顺序提交。根据监管要求，必须立即对冲。请在收到此通知后的24小时内完成指定的对冲操作，以…" at bounding box center [784, 375] width 1568 height 750
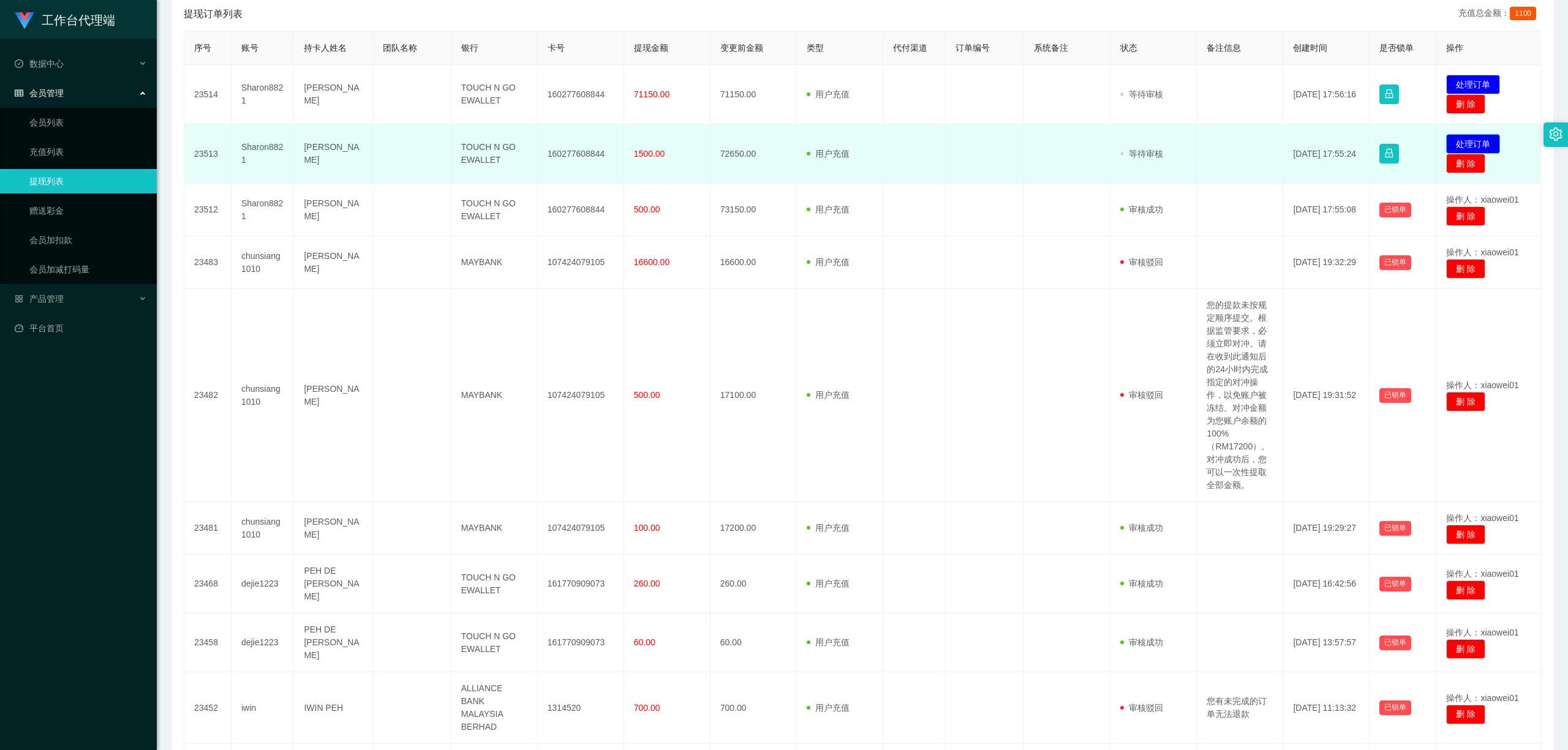
click at [1158, 137] on button "处理订单" at bounding box center [1473, 143] width 54 height 19
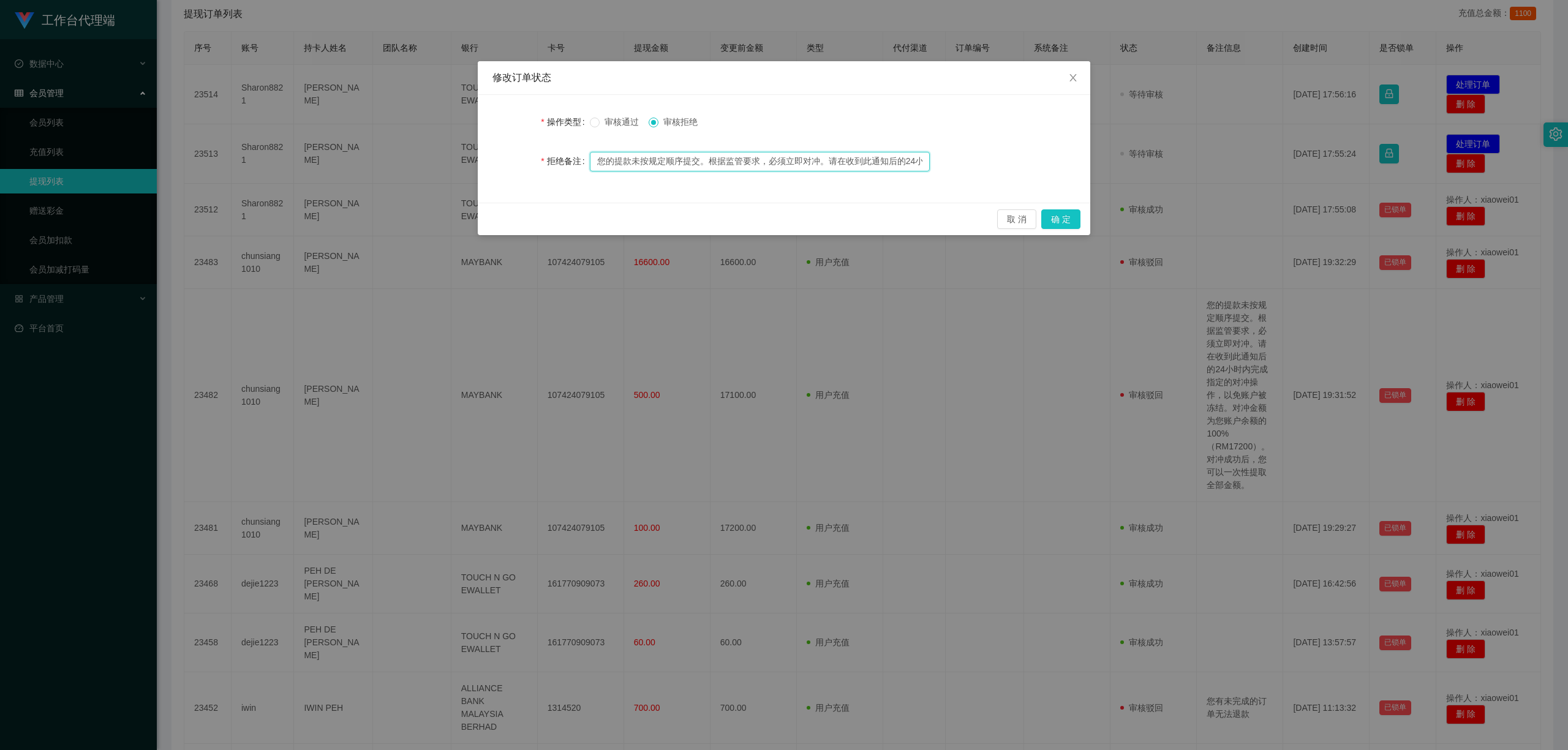
click at [752, 157] on input "您的提款未按规定顺序提交。根据监管要求，必须立即对冲。请在收到此通知后的24小时内完成指定的对冲操作，以免账户被冻结。对冲金额为您账户余额的100%（RM72…" at bounding box center [759, 161] width 340 height 19
paste input "您的提款未按规定顺序提交。根据监管要求，必须立即对冲。请在收到此通知后的24小时内完成指定的对冲操作，以免账户被冻结。对冲金额为您账户余额的100%（RM72…"
drag, startPoint x: 763, startPoint y: 162, endPoint x: 243, endPoint y: 102, distance: 523.5
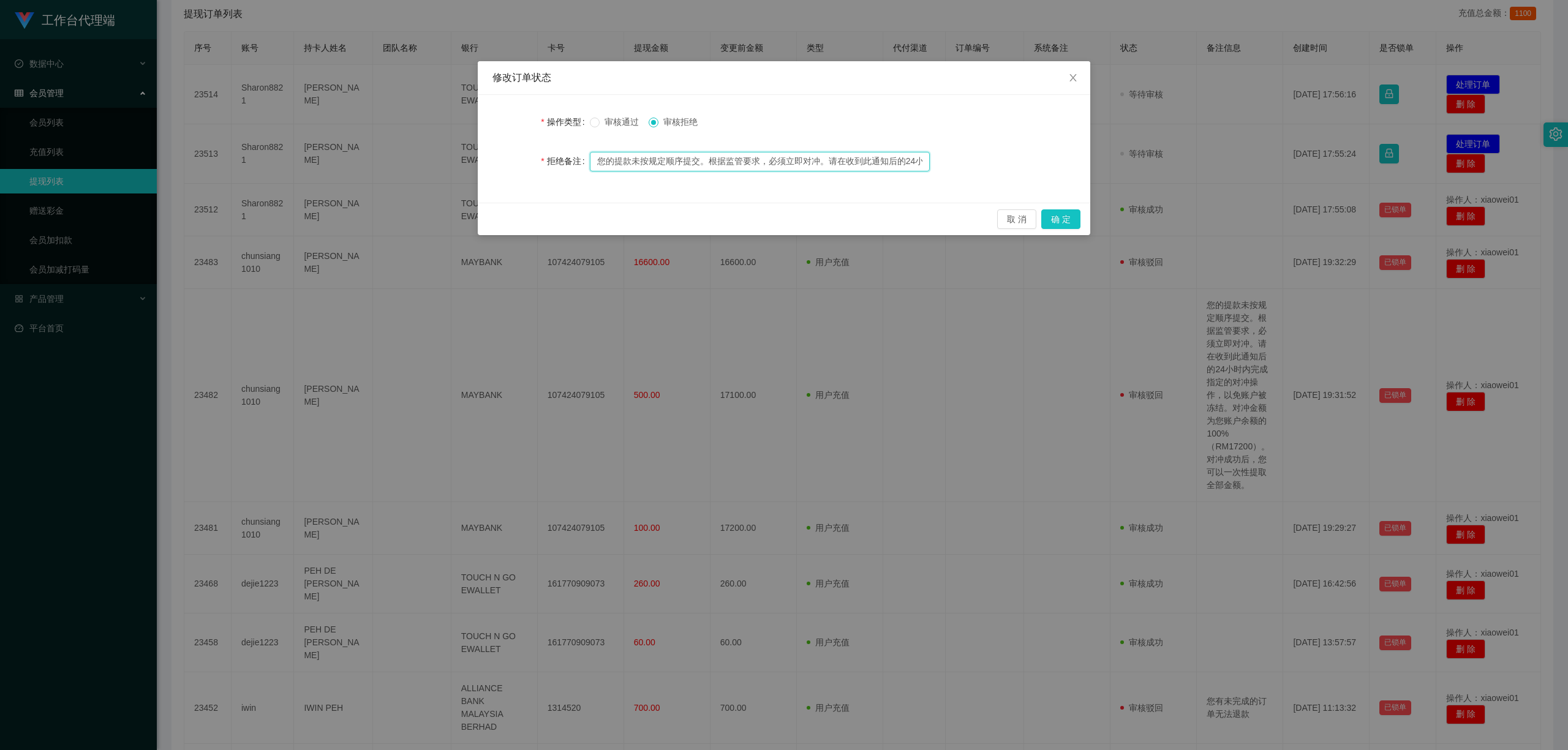
click at [243, 102] on div "修改订单状态 操作类型 审核通过 审核拒绝 拒绝备注 您的提款未按规定顺序提交。根据监管要求，必须立即对冲。请在收到此通知后的24小时内完成指定的对冲操作，以…" at bounding box center [784, 375] width 1568 height 750
click at [880, 160] on input "您的提款未按规定顺序提交。根据监管要求，必须立即对冲。请在收到此通知后的24小时内完成指定的对冲操作，以免账户被冻结。对冲金额为您账户余额的100%（RM72…" at bounding box center [759, 161] width 340 height 19
drag, startPoint x: 894, startPoint y: 162, endPoint x: 995, endPoint y: 196, distance: 106.6
click at [998, 199] on div "操作类型 审核通过 审核拒绝 拒绝备注 您的提款未按规定顺序提交。根据监管要求，必须立即对冲。请在收到此通知后的24小时内完成指定的对冲操作，以免账户被冻结。…" at bounding box center [783, 149] width 612 height 108
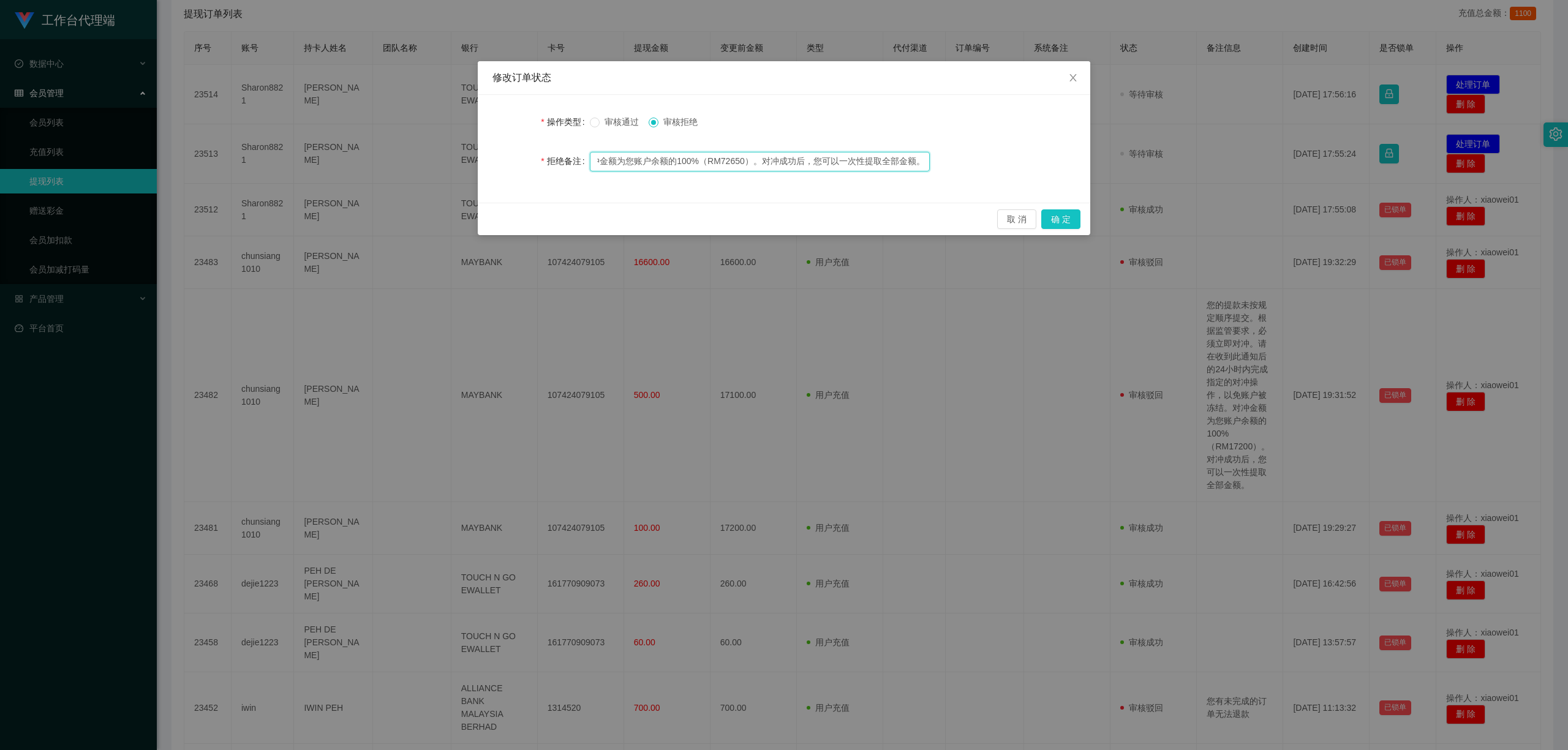
click at [841, 165] on input "您的提款未按规定顺序提交。根据监管要求，必须立即对冲。请在收到此通知后的24小时内完成指定的对冲操作，以免账户被冻结。对冲金额为您账户余额的100%（RM72…" at bounding box center [759, 161] width 340 height 19
click at [692, 163] on input "您的提款未按规定顺序提交。根据监管要求，必须立即对冲。请在收到此通知后的24小时内完成指定的对冲操作，以免账户被冻结。对冲金额为您账户余额的100%（RM72…" at bounding box center [759, 161] width 340 height 19
drag, startPoint x: 724, startPoint y: 164, endPoint x: 745, endPoint y: 164, distance: 21.0
click at [745, 164] on input "您的提款未按规定顺序提交。根据监管要求，必须立即对冲。请在收到此通知后的24小时内完成指定的对冲操作，以免账户被冻结。对冲金额为您账户余额的70%（RM726…" at bounding box center [759, 161] width 340 height 19
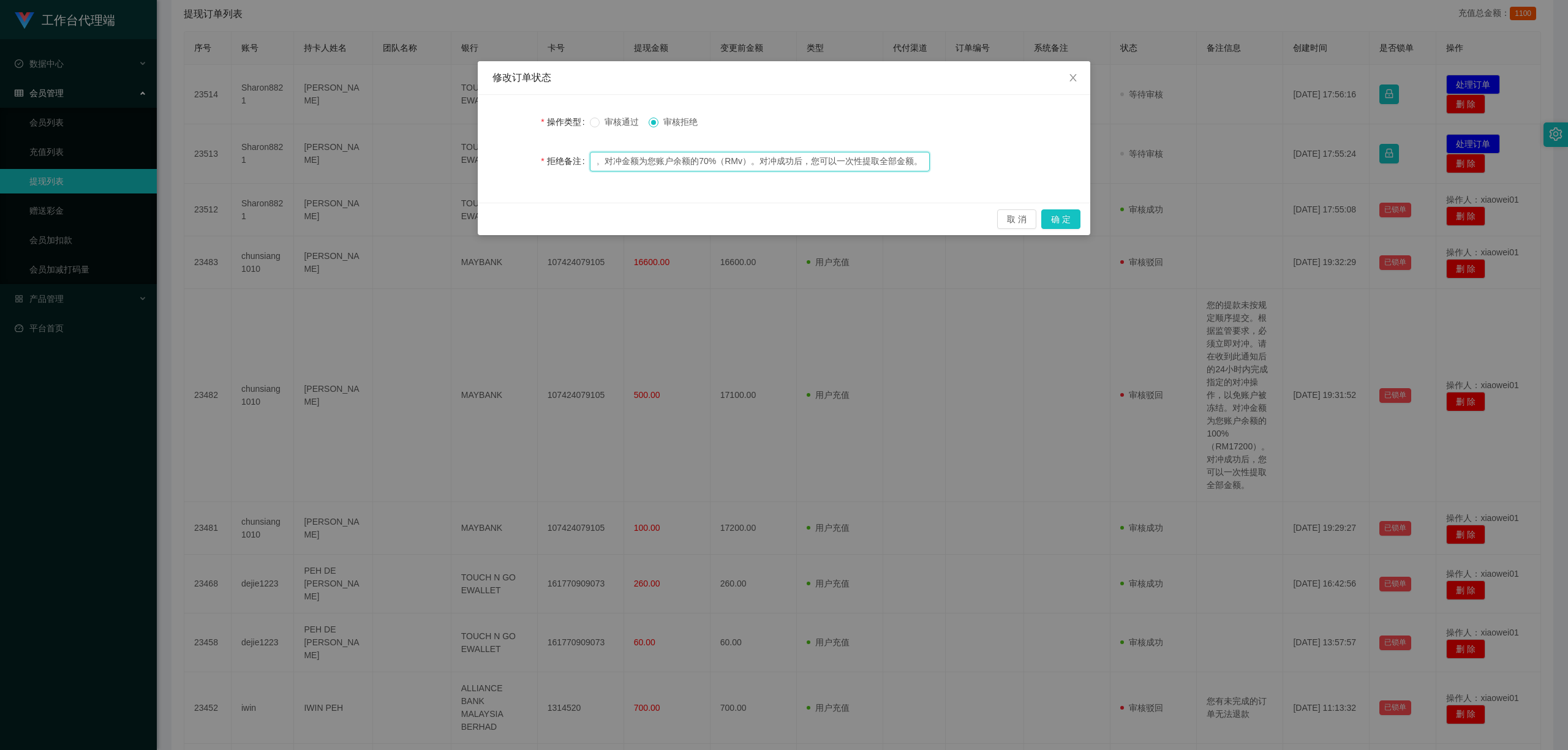
scroll to position [0, 489]
type input "您的提款未按规定顺序提交。根据监管要求，必须立即对冲。请在收到此通知后的24小时内完成指定的对冲操作，以免账户被冻结。对冲金额为您账户余额的70%（RM508…"
click at [1074, 219] on button "确 定" at bounding box center [1060, 219] width 39 height 19
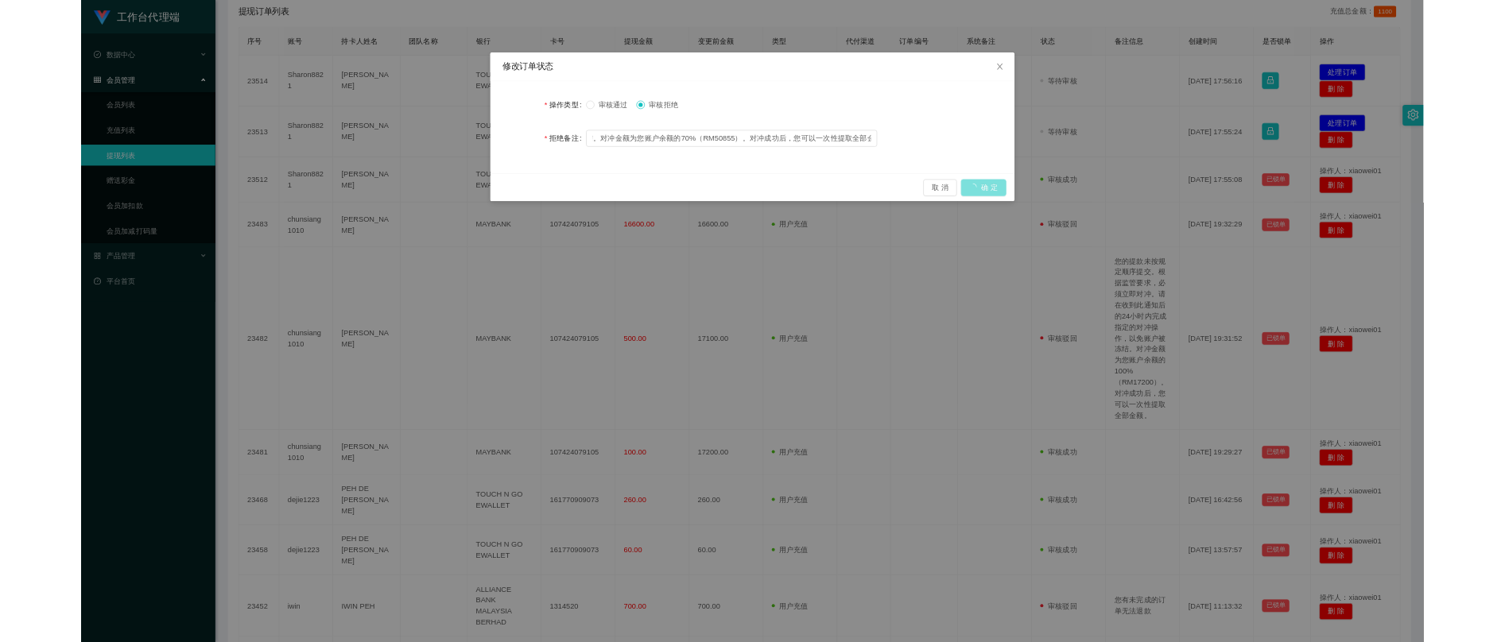
scroll to position [0, 0]
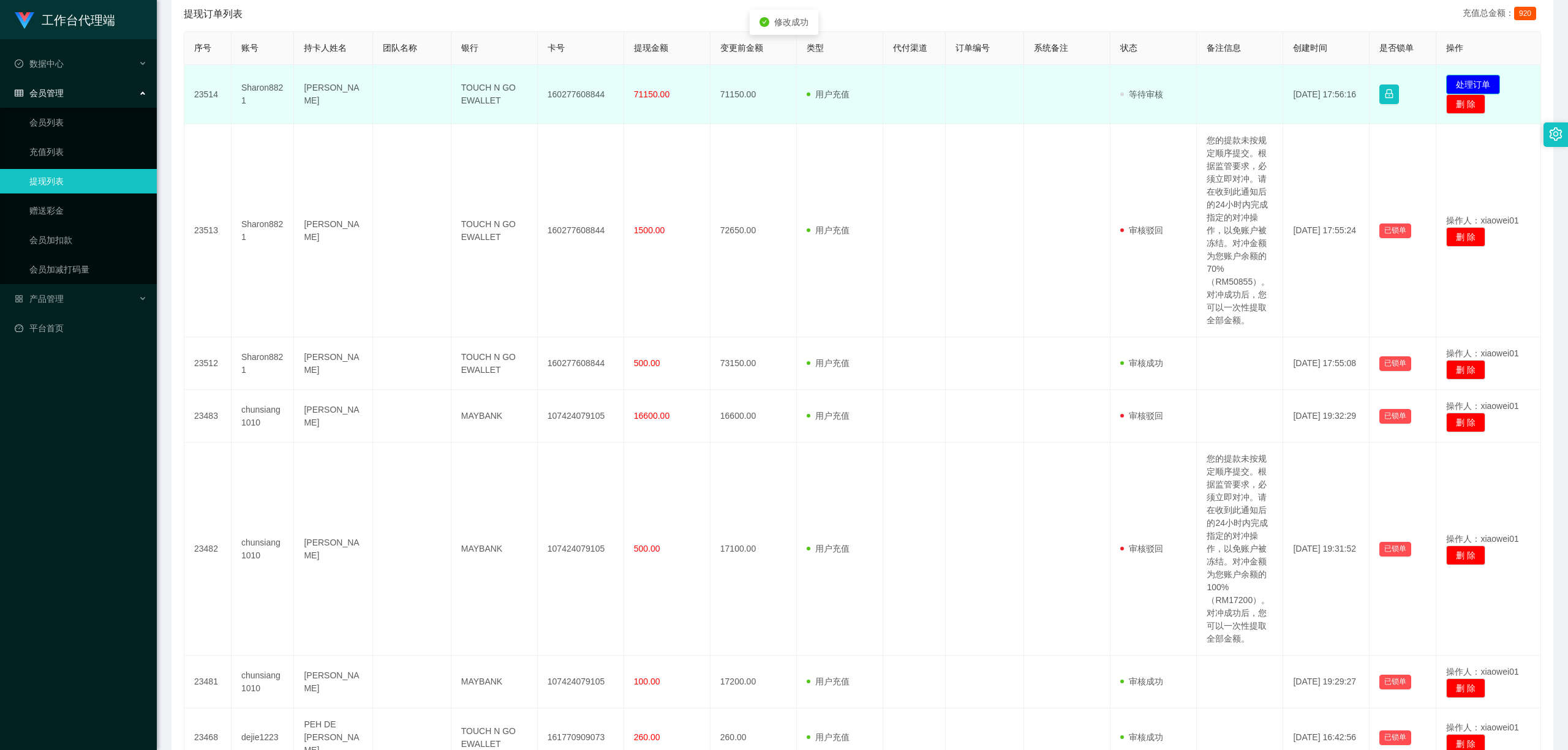
click at [1158, 79] on button "处理订单" at bounding box center [1473, 84] width 54 height 19
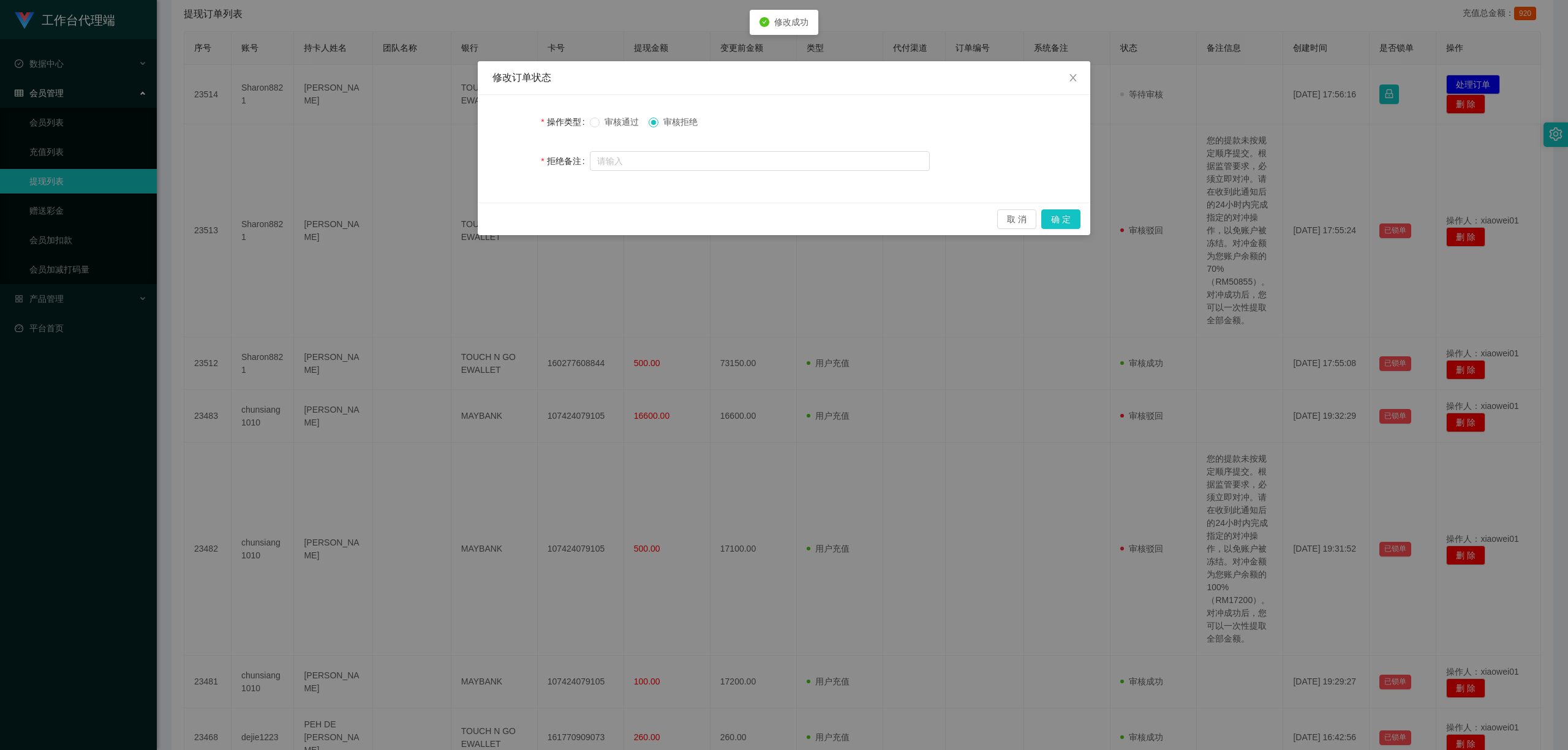
click at [948, 411] on div "修改订单状态 操作类型 审核通过 审核拒绝 拒绝备注 取 消 确 定" at bounding box center [784, 375] width 1568 height 750
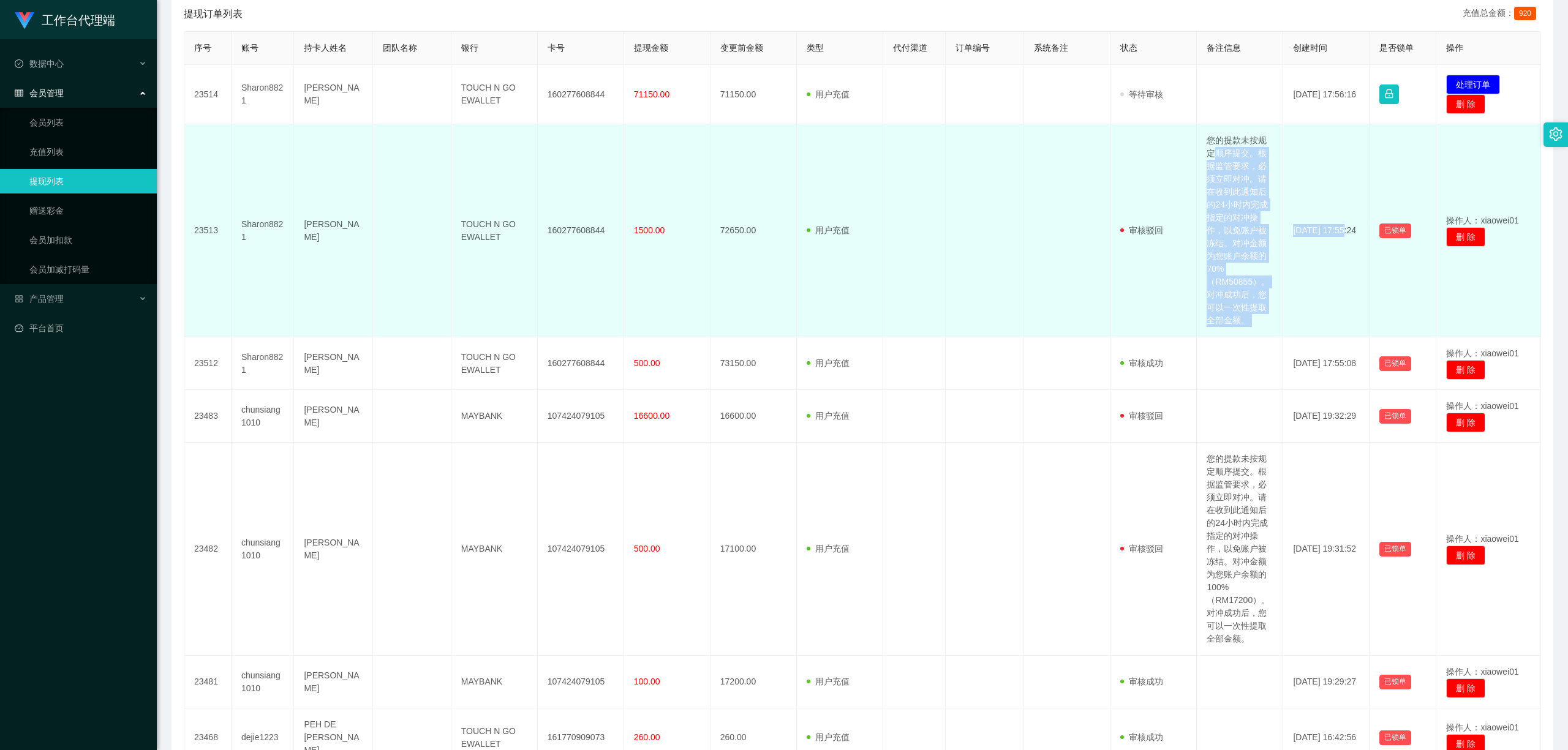
drag, startPoint x: 1208, startPoint y: 150, endPoint x: 1278, endPoint y: 324, distance: 187.6
click at [1158, 324] on tr "23513 Sharon8821 Kung zi [PERSON_NAME] TOUCH N GO EWALLET 160277608844 1500.00 …" at bounding box center [862, 230] width 1356 height 213
click at [1124, 249] on td "审核驳回 审核成功 等待审核" at bounding box center [1154, 230] width 86 height 213
